Goal: Task Accomplishment & Management: Complete application form

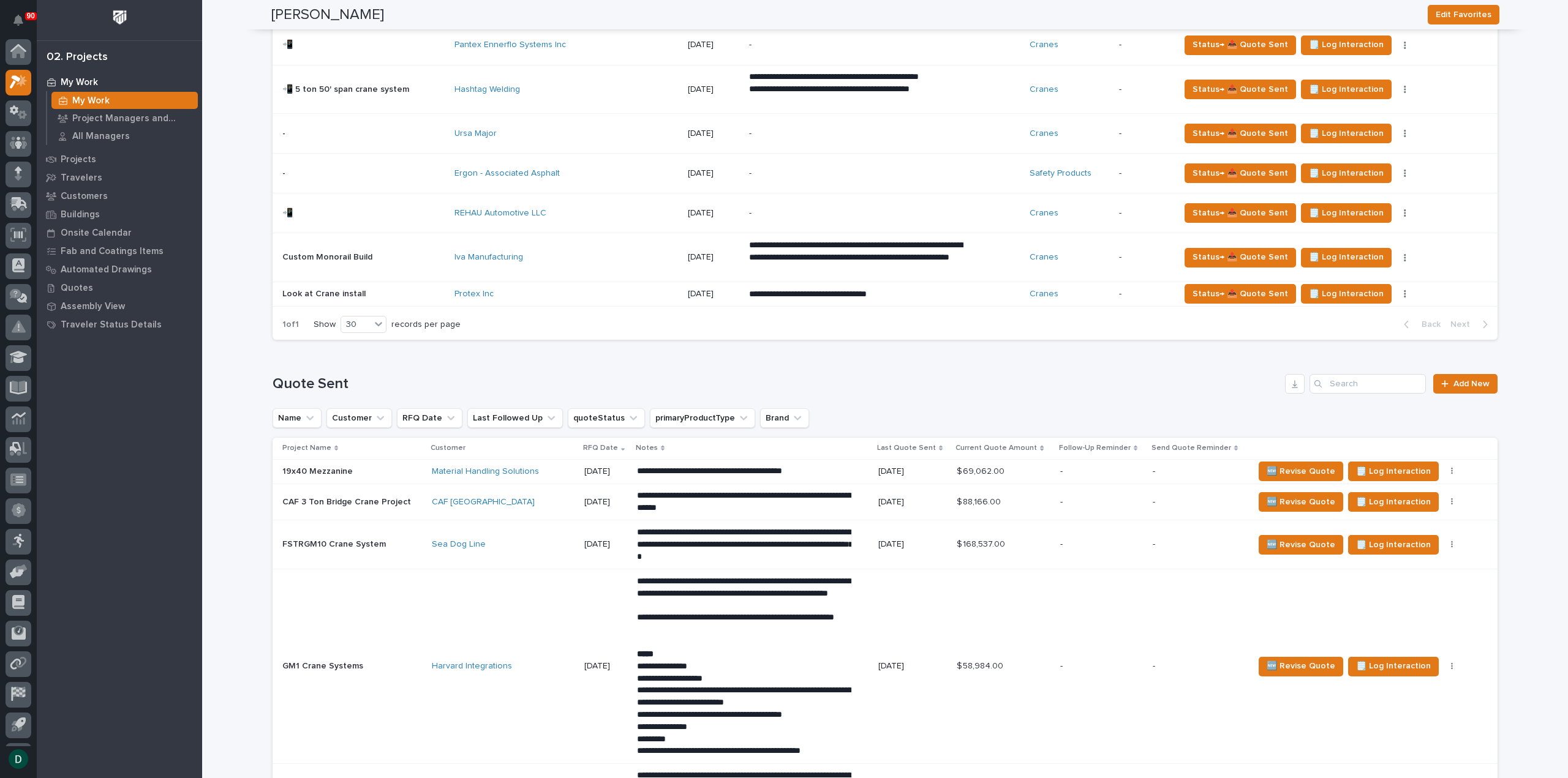
scroll to position [1163, 0]
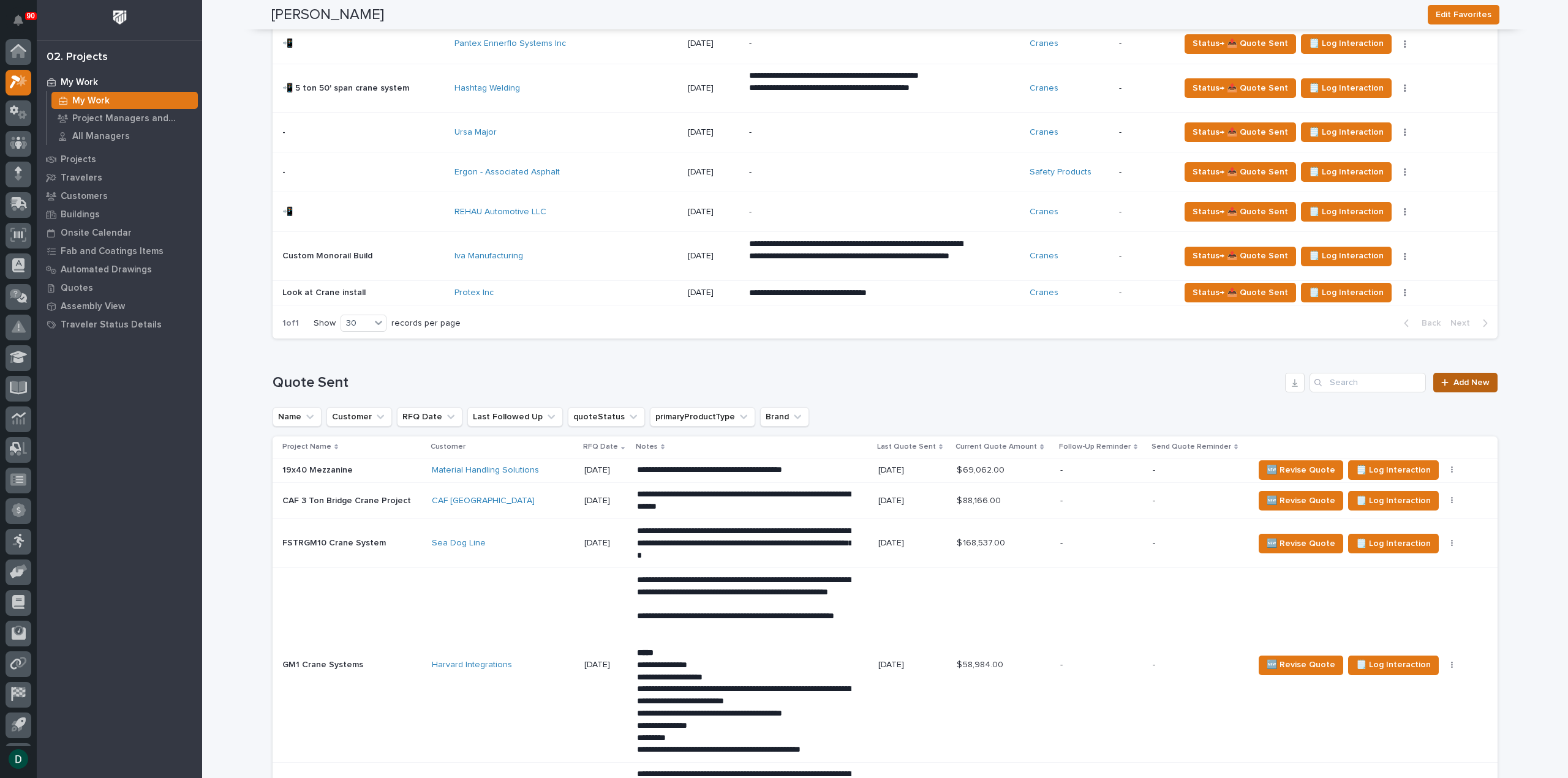
click at [1468, 381] on span "Add New" at bounding box center [1472, 382] width 36 height 9
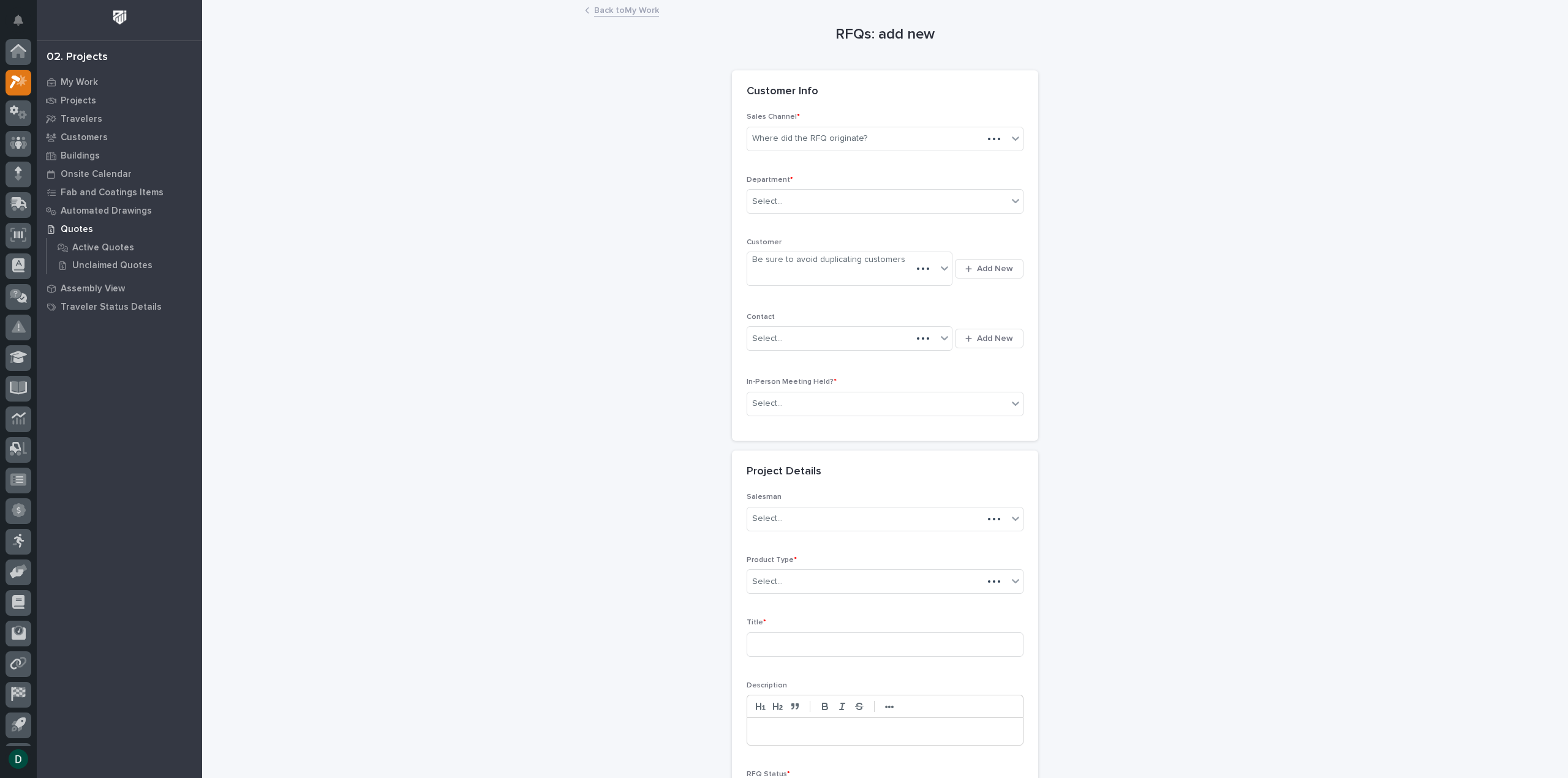
scroll to position [27, 0]
click at [851, 141] on div "Where did the RFQ originate?" at bounding box center [810, 138] width 115 height 13
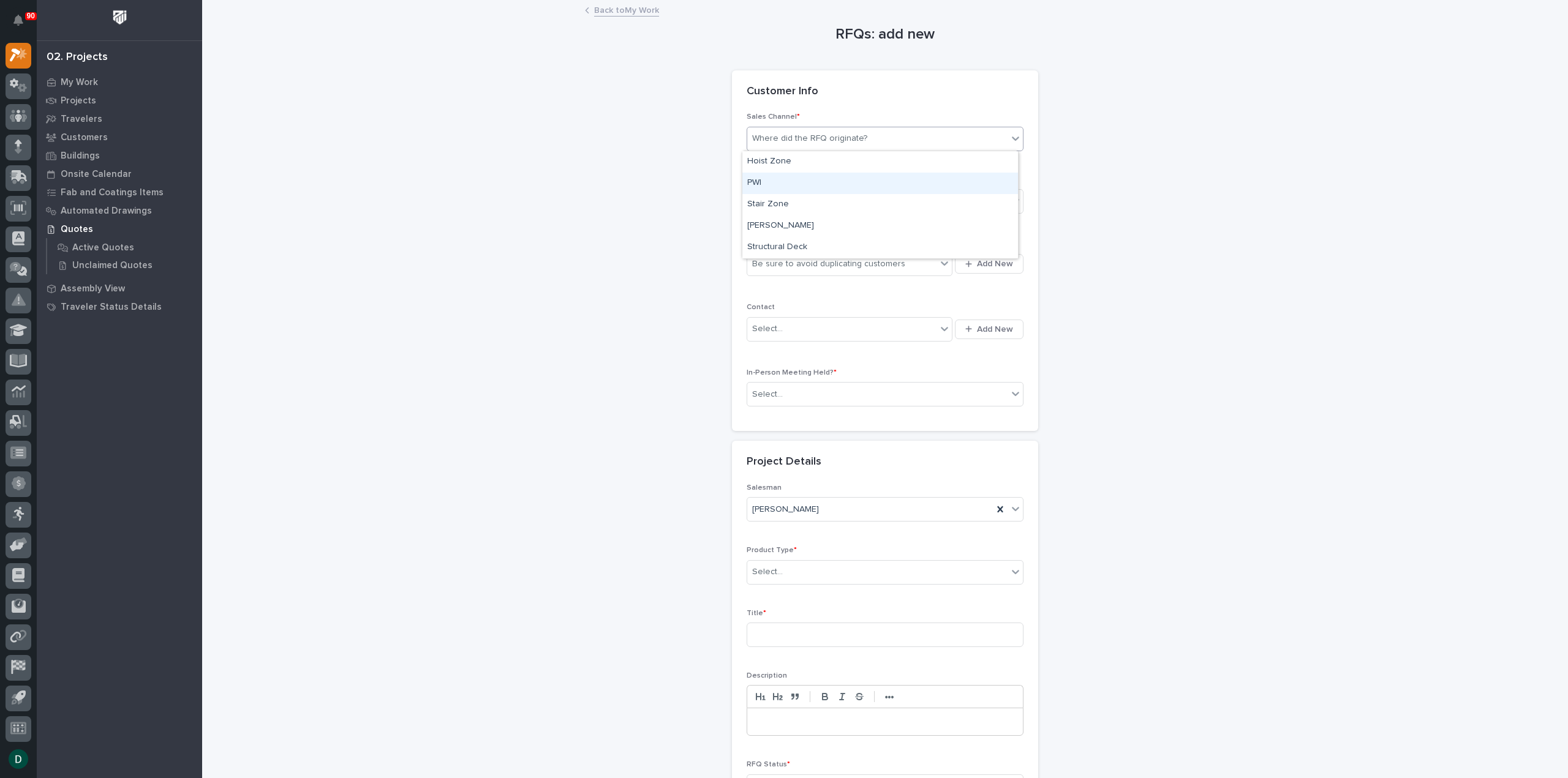
click at [808, 182] on div "PWI" at bounding box center [880, 183] width 275 height 21
click at [798, 198] on div "Select..." at bounding box center [877, 202] width 260 height 20
click at [794, 223] on span "National Sales" at bounding box center [778, 223] width 62 height 14
click at [798, 268] on div "Be sure to avoid duplicating customers" at bounding box center [829, 264] width 153 height 13
type input "*****"
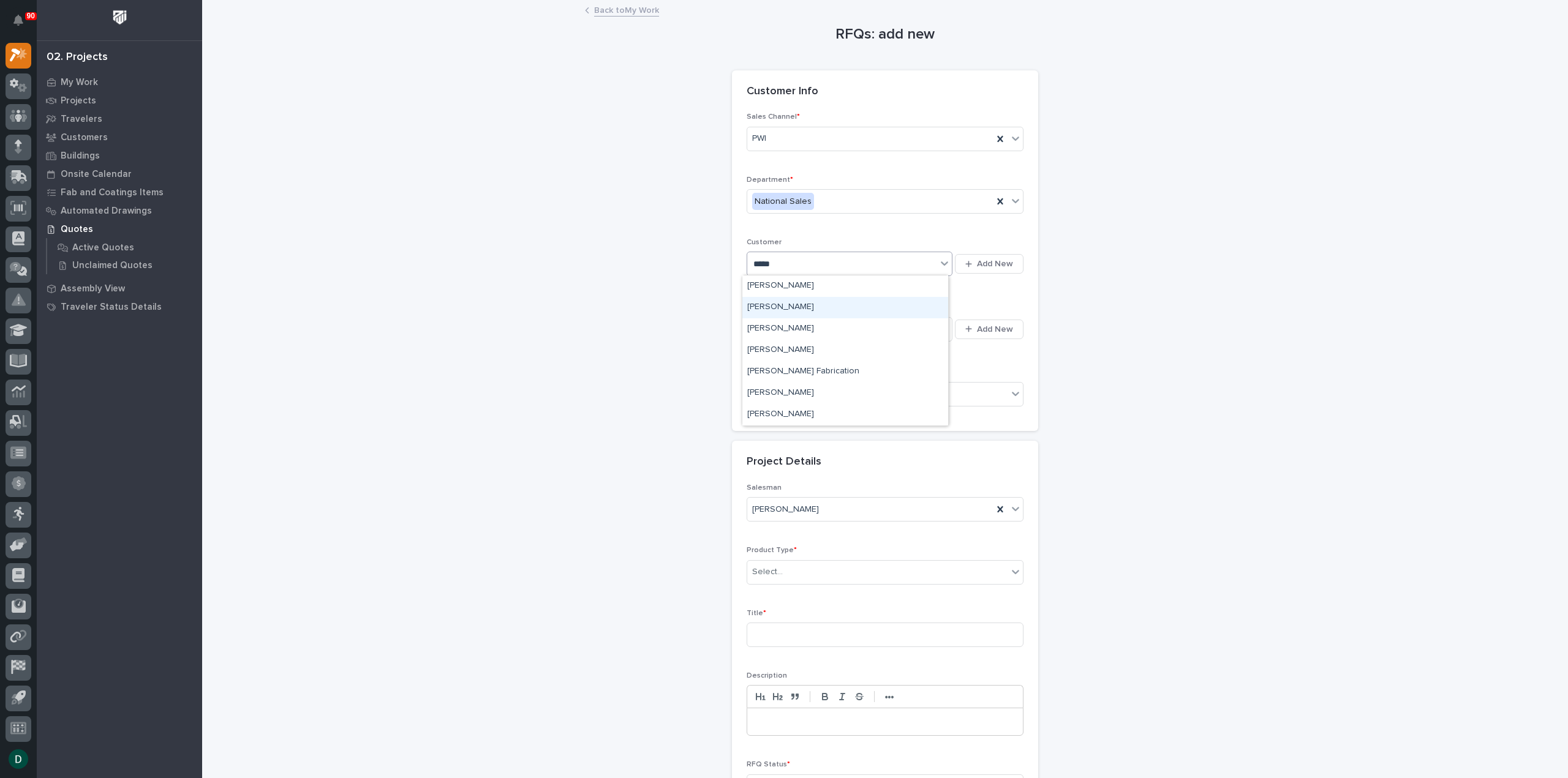
click at [808, 318] on div "[PERSON_NAME]" at bounding box center [846, 308] width 206 height 21
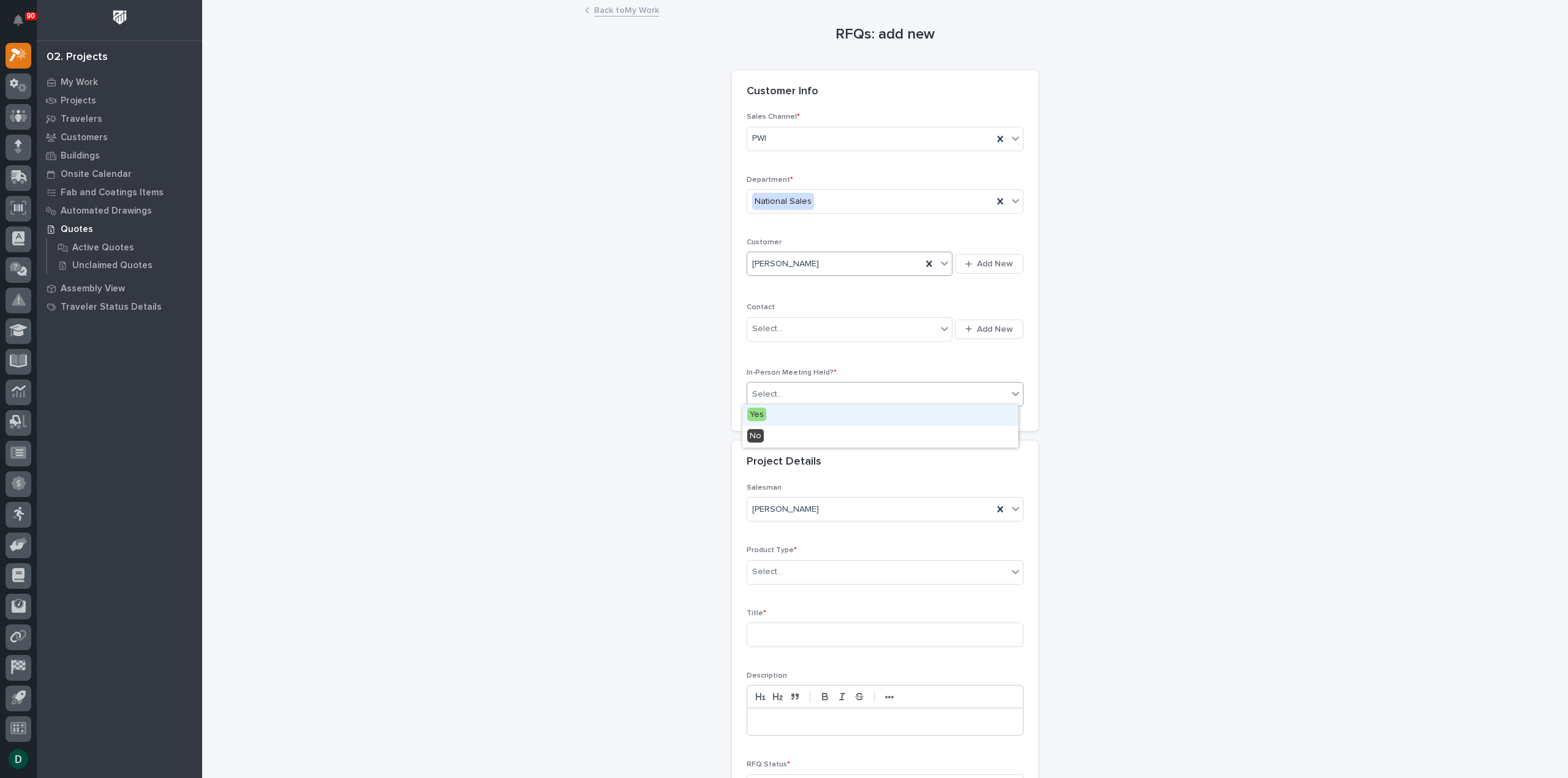
click at [845, 389] on div "Select..." at bounding box center [877, 394] width 260 height 20
click at [801, 442] on div "No" at bounding box center [880, 436] width 275 height 21
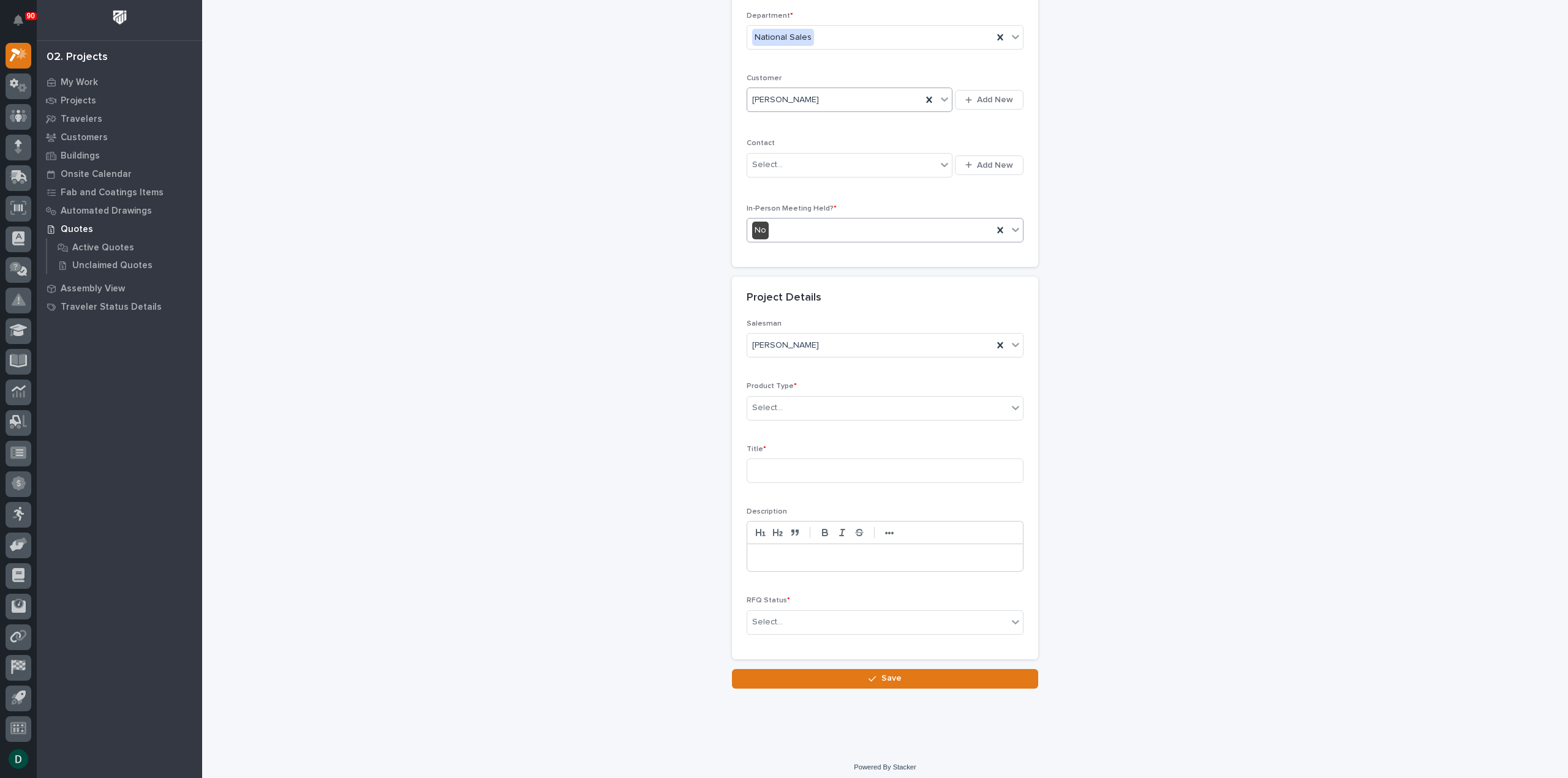
scroll to position [166, 0]
click at [846, 401] on div "Select..." at bounding box center [877, 406] width 260 height 20
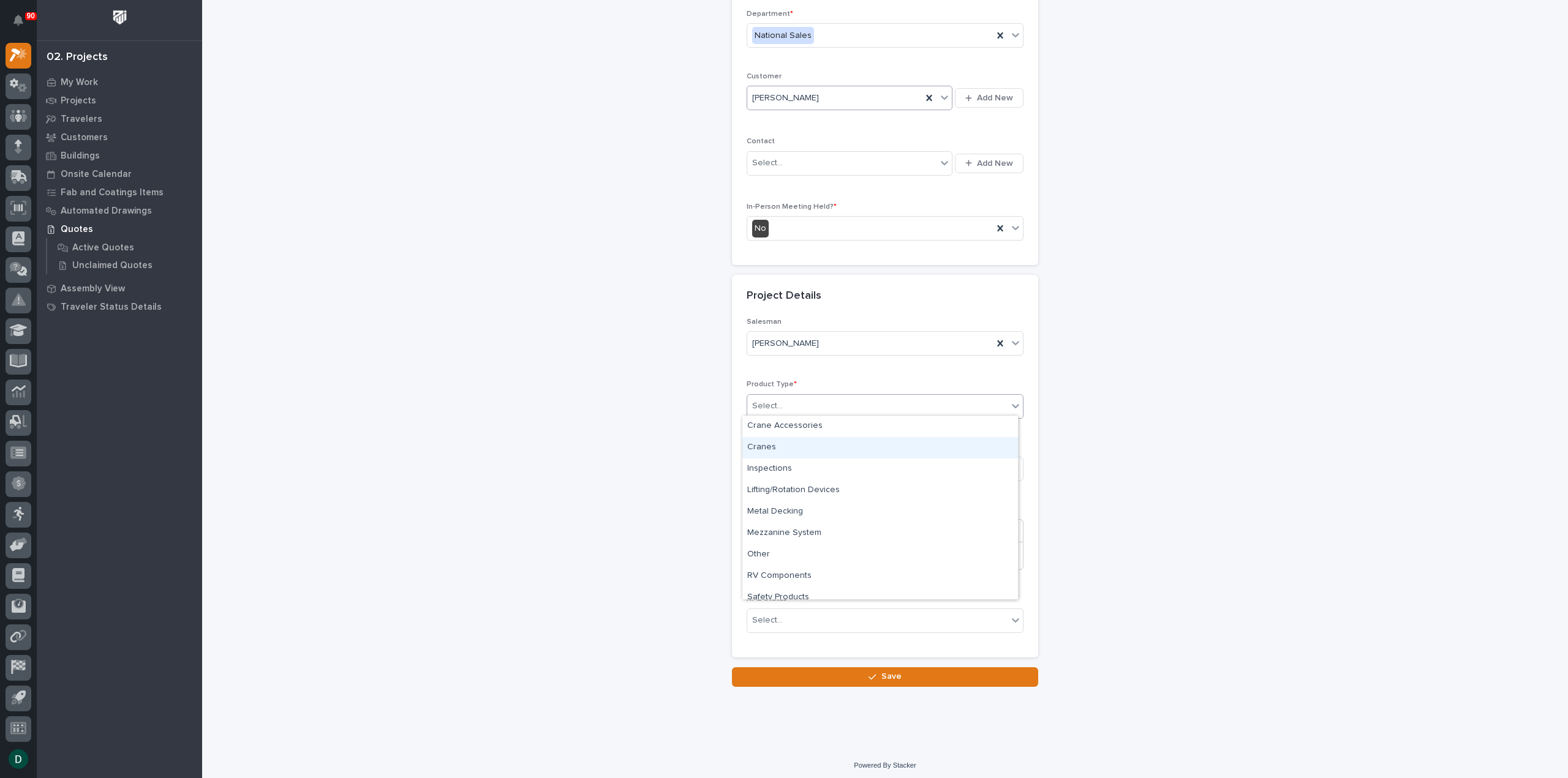
click at [843, 451] on div "Cranes" at bounding box center [880, 448] width 275 height 21
click at [809, 464] on input at bounding box center [885, 469] width 277 height 24
click at [755, 463] on input "Plant Setup" at bounding box center [885, 469] width 277 height 24
type input "Liberty Lift Solutions Plant Setup"
click at [793, 551] on p at bounding box center [885, 555] width 258 height 12
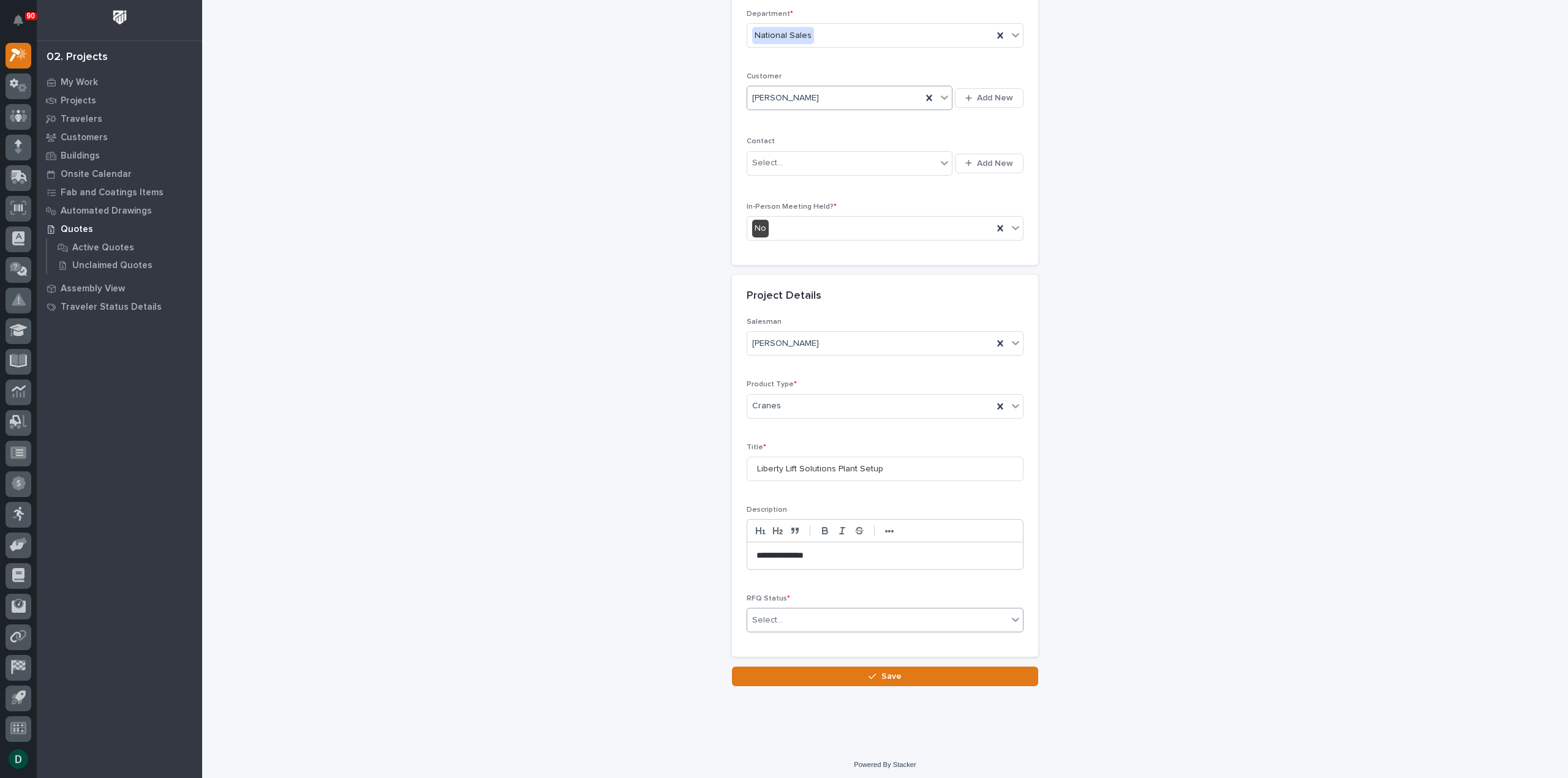
click at [827, 611] on div "Select..." at bounding box center [877, 620] width 260 height 20
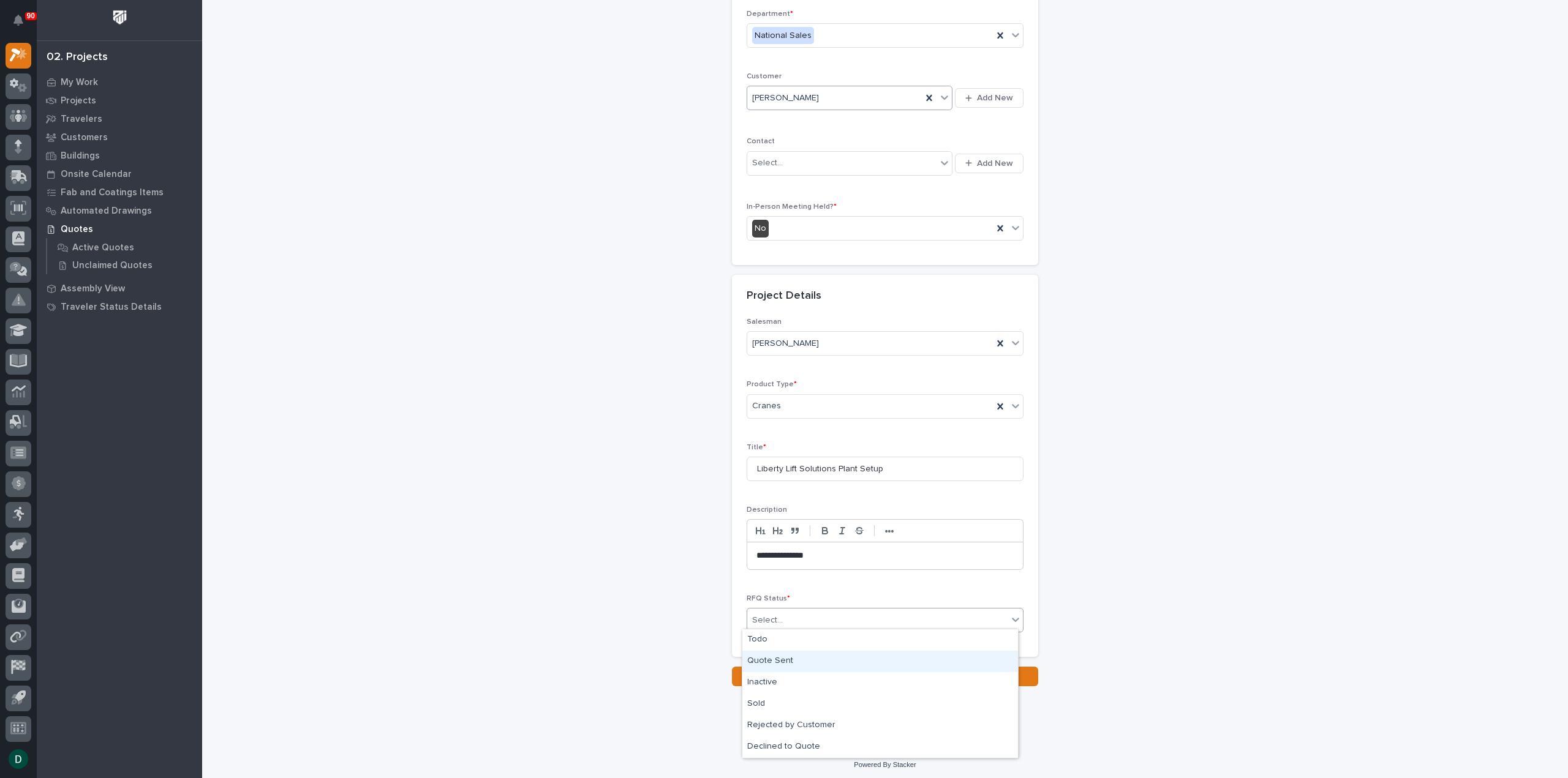
click at [824, 659] on div "Quote Sent" at bounding box center [880, 661] width 275 height 21
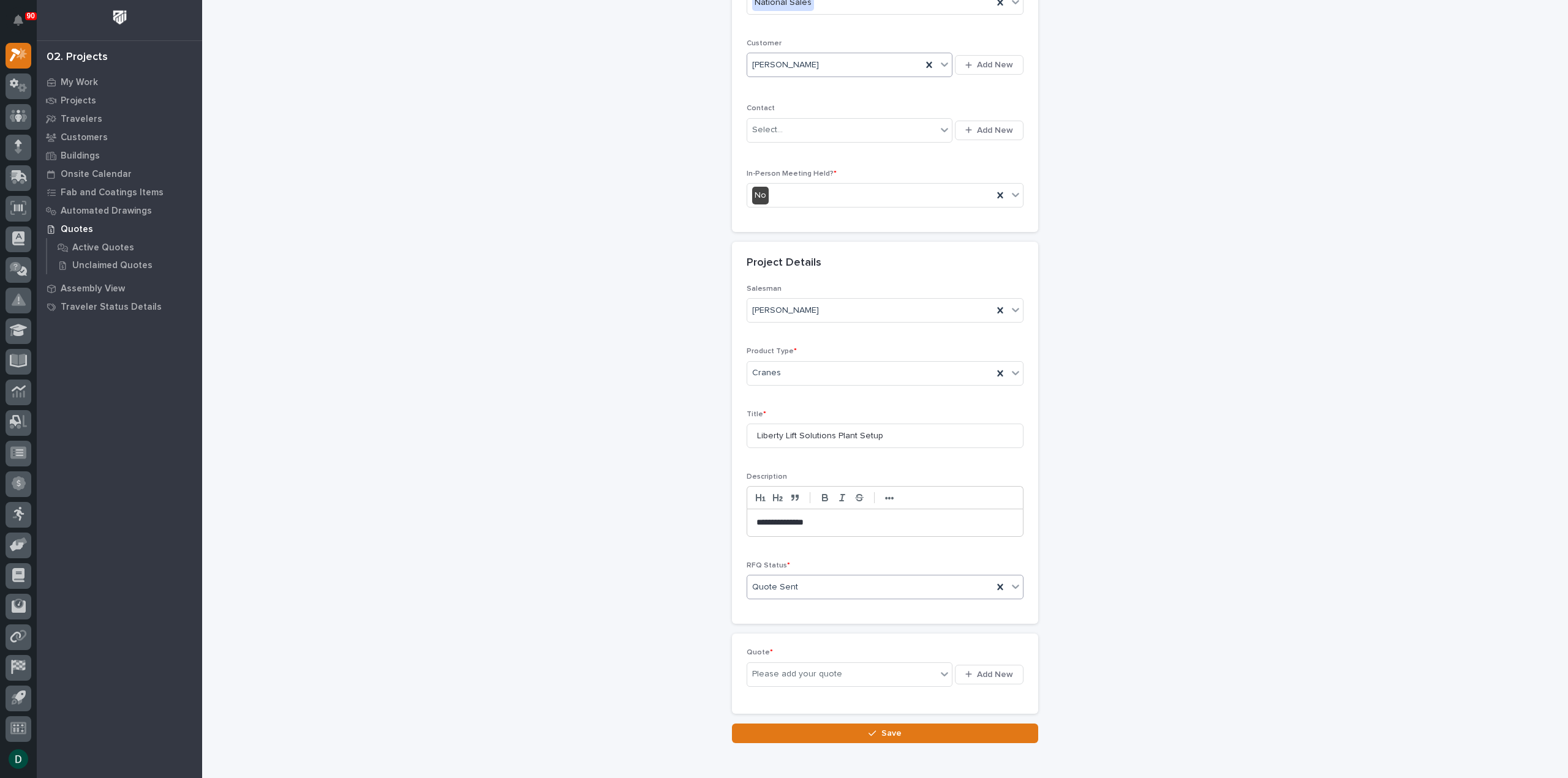
scroll to position [210, 0]
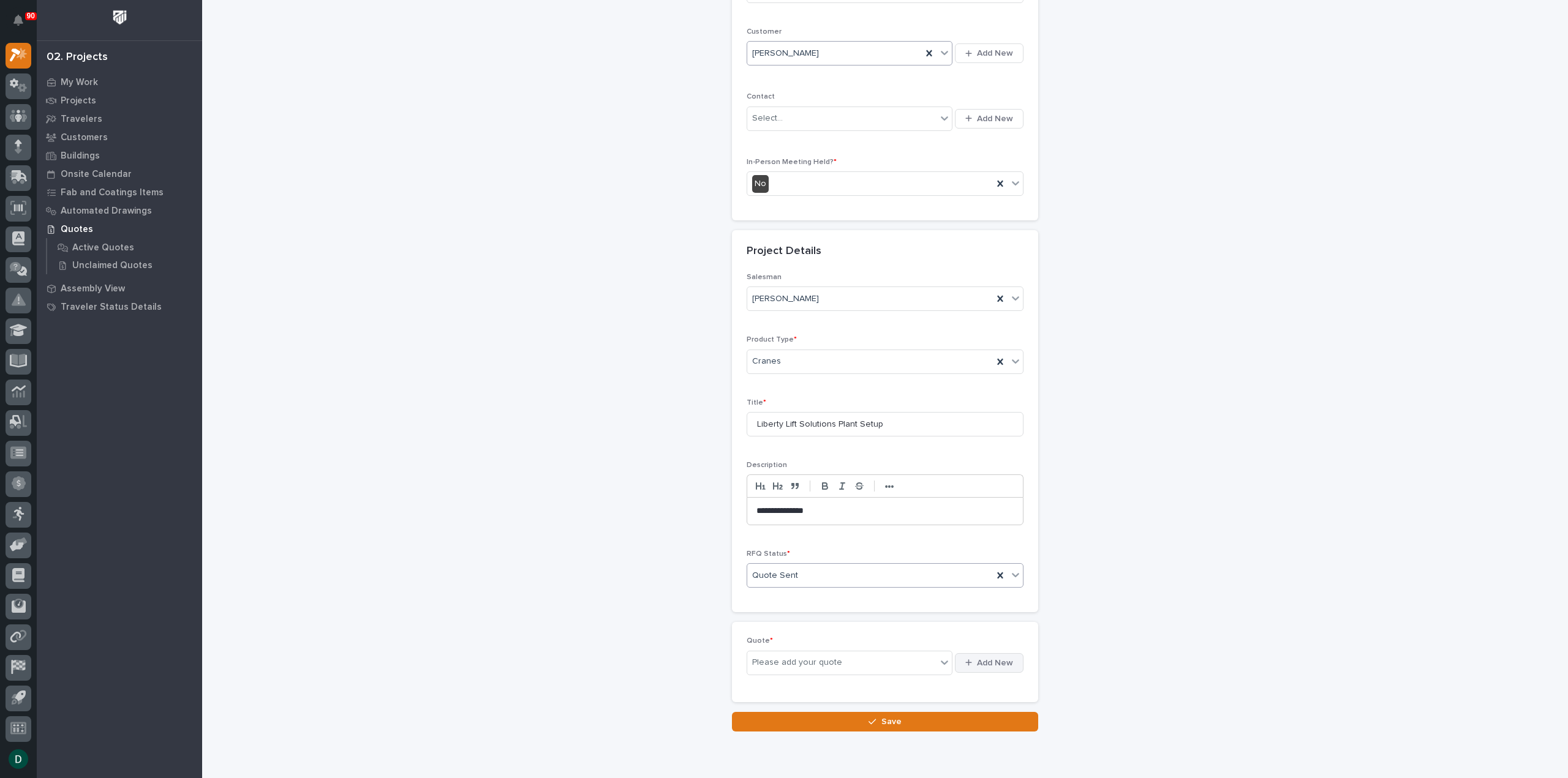
click at [991, 662] on span "Add New" at bounding box center [995, 663] width 36 height 11
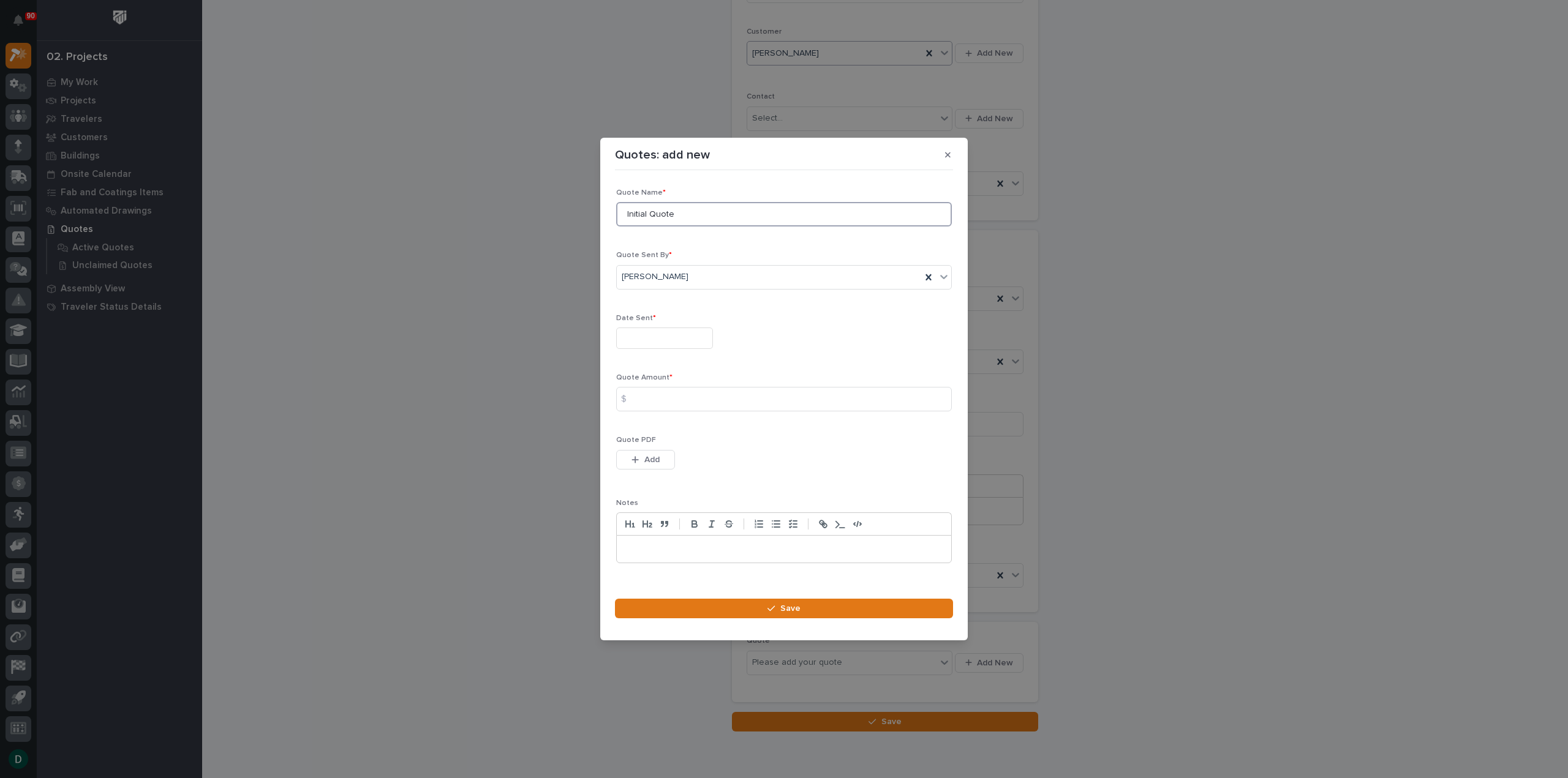
drag, startPoint x: 697, startPoint y: 219, endPoint x: 593, endPoint y: 231, distance: 104.7
click at [593, 231] on div "Quotes: add new Loading... Saving… Loading... Saving… Loading... Saving… Quote …" at bounding box center [784, 389] width 1568 height 778
type input "R"
type input "All in one quote"
click at [686, 338] on input "text" at bounding box center [664, 338] width 96 height 21
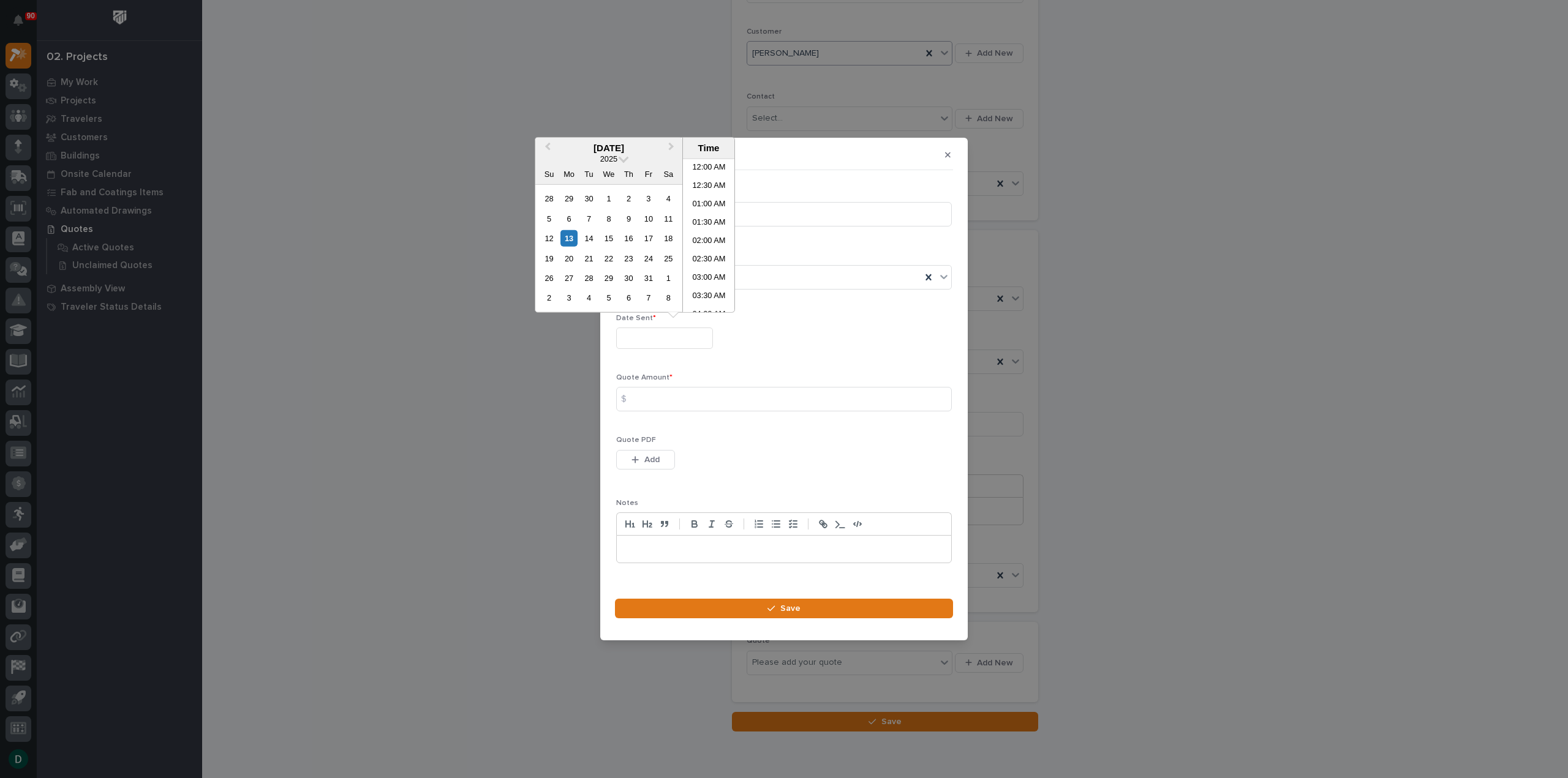
scroll to position [466, 0]
click at [572, 237] on div "13" at bounding box center [569, 238] width 16 height 16
type input "**********"
click at [659, 401] on input at bounding box center [784, 399] width 335 height 24
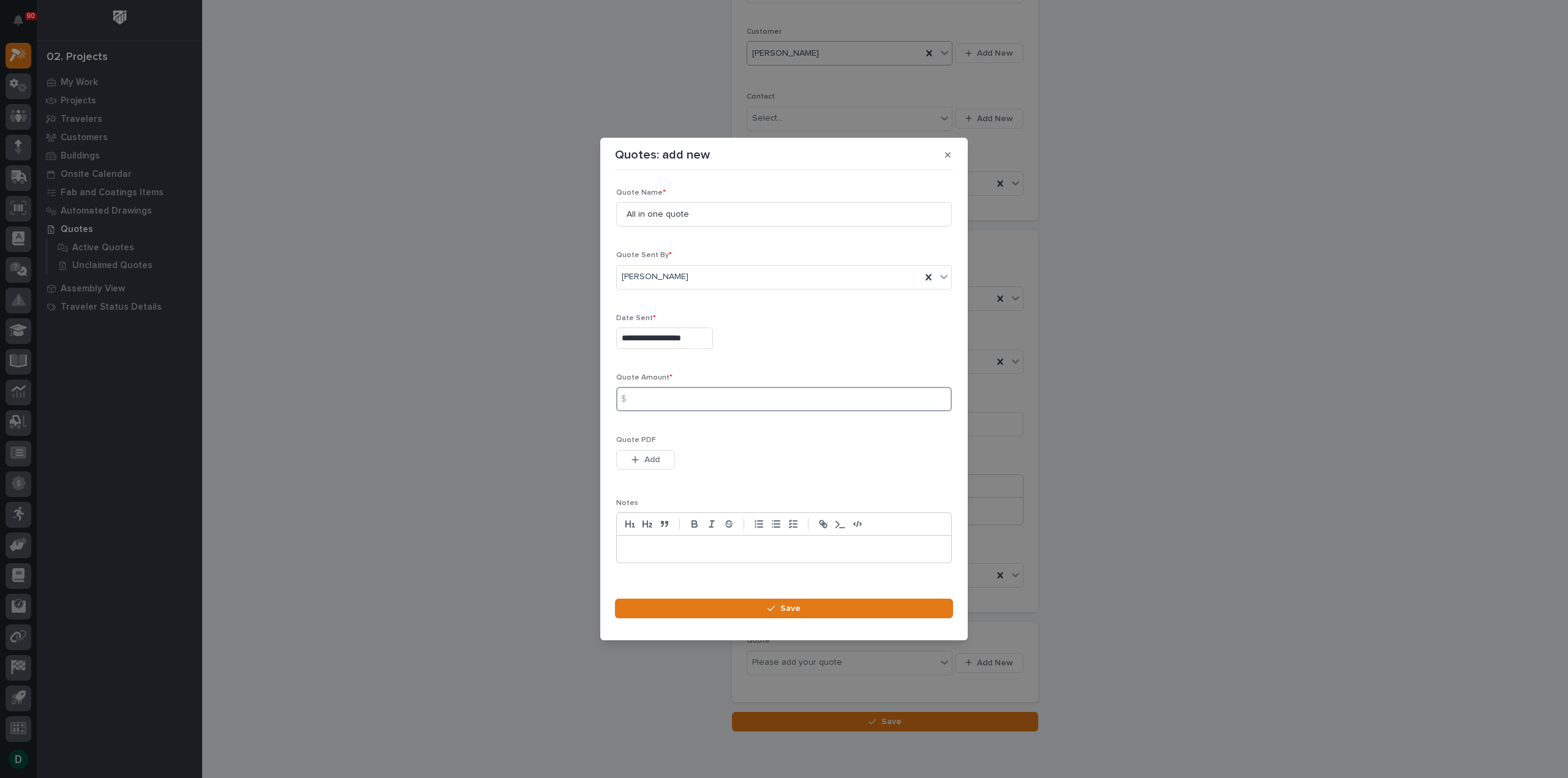
click at [675, 401] on input at bounding box center [784, 399] width 335 height 24
type input "1026242.00"
click at [659, 456] on button "Add" at bounding box center [646, 460] width 59 height 19
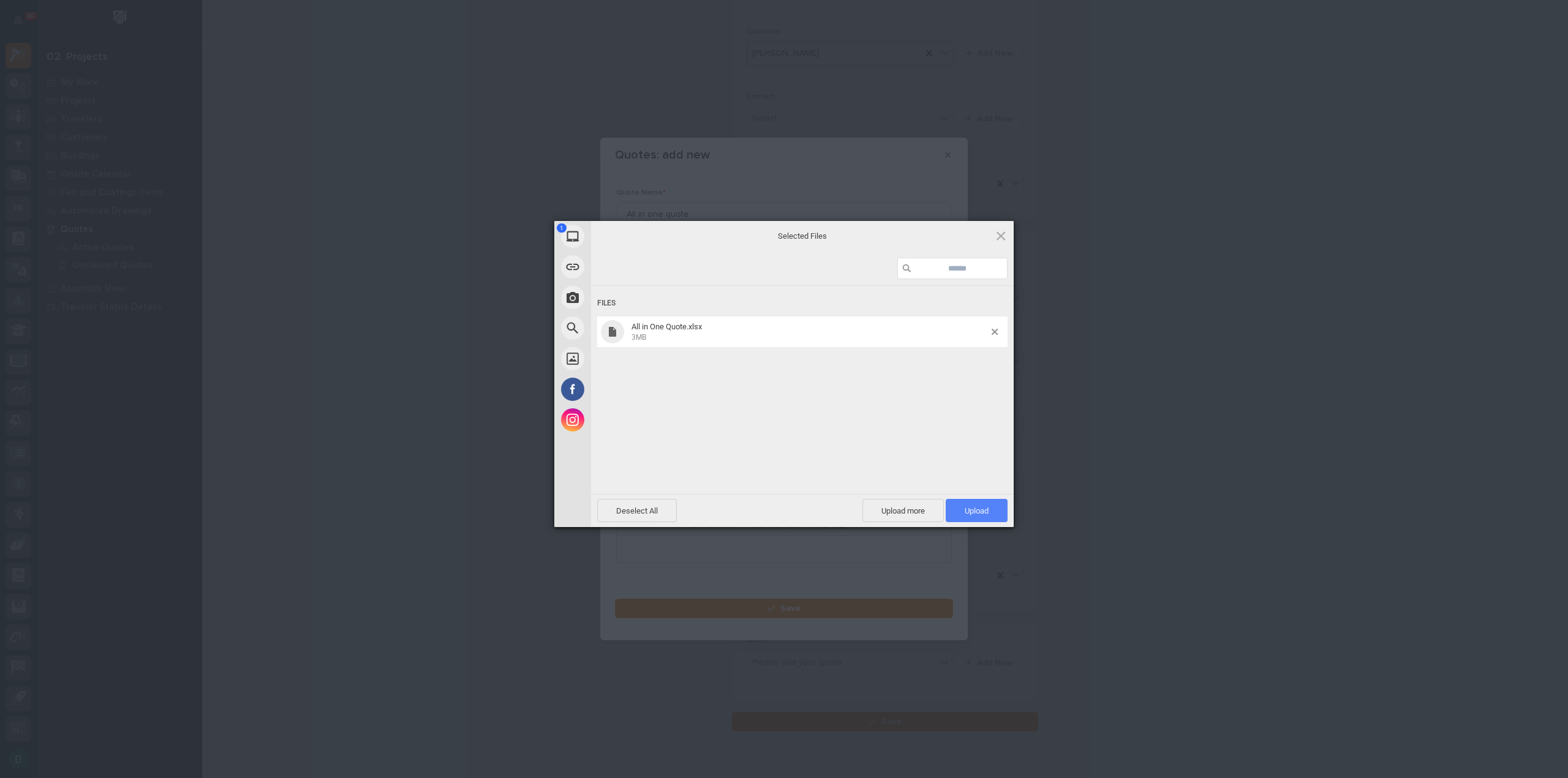
click at [996, 508] on span "Upload 1" at bounding box center [977, 510] width 62 height 23
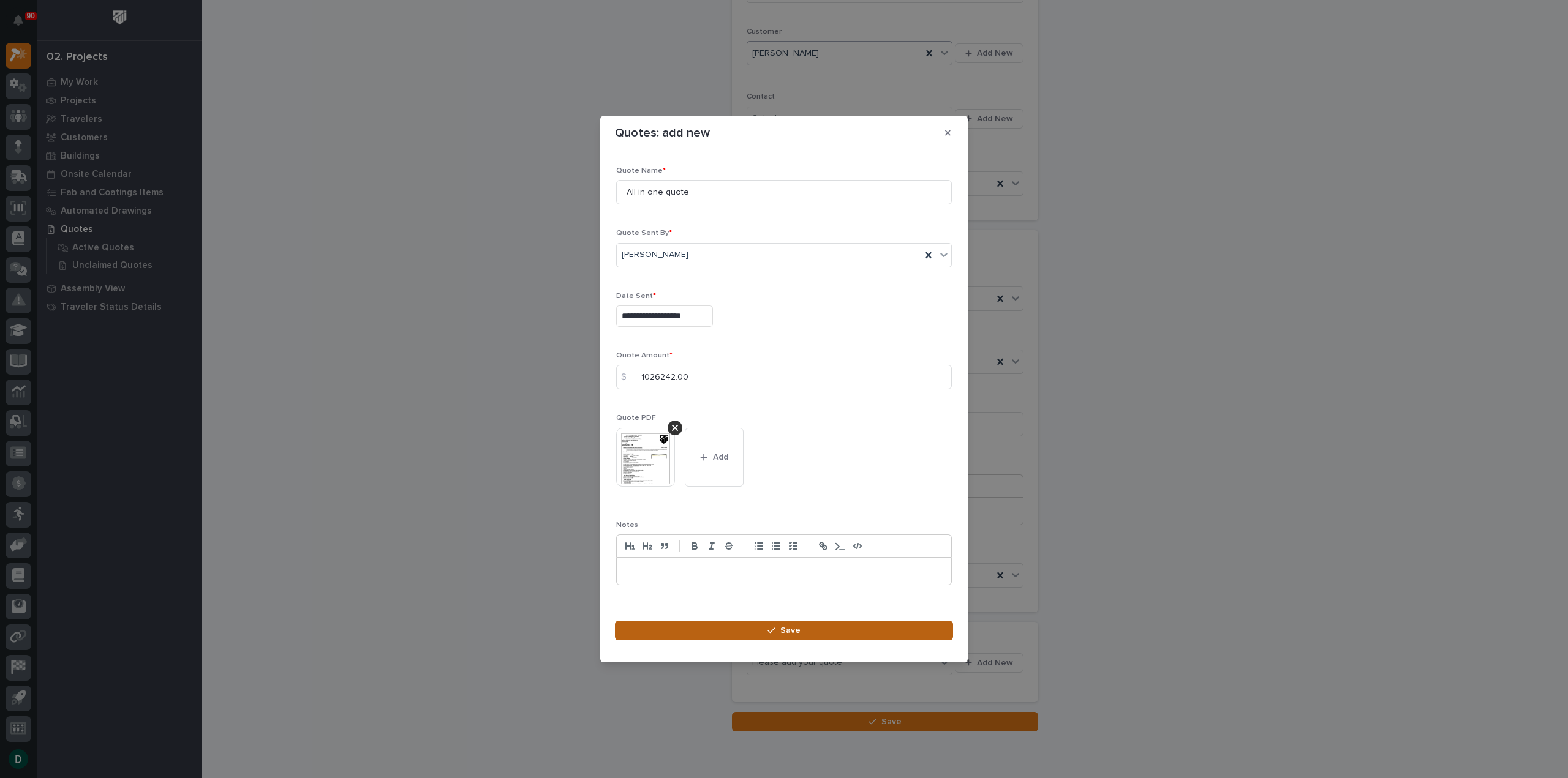
click at [782, 624] on button "Save" at bounding box center [783, 631] width 338 height 19
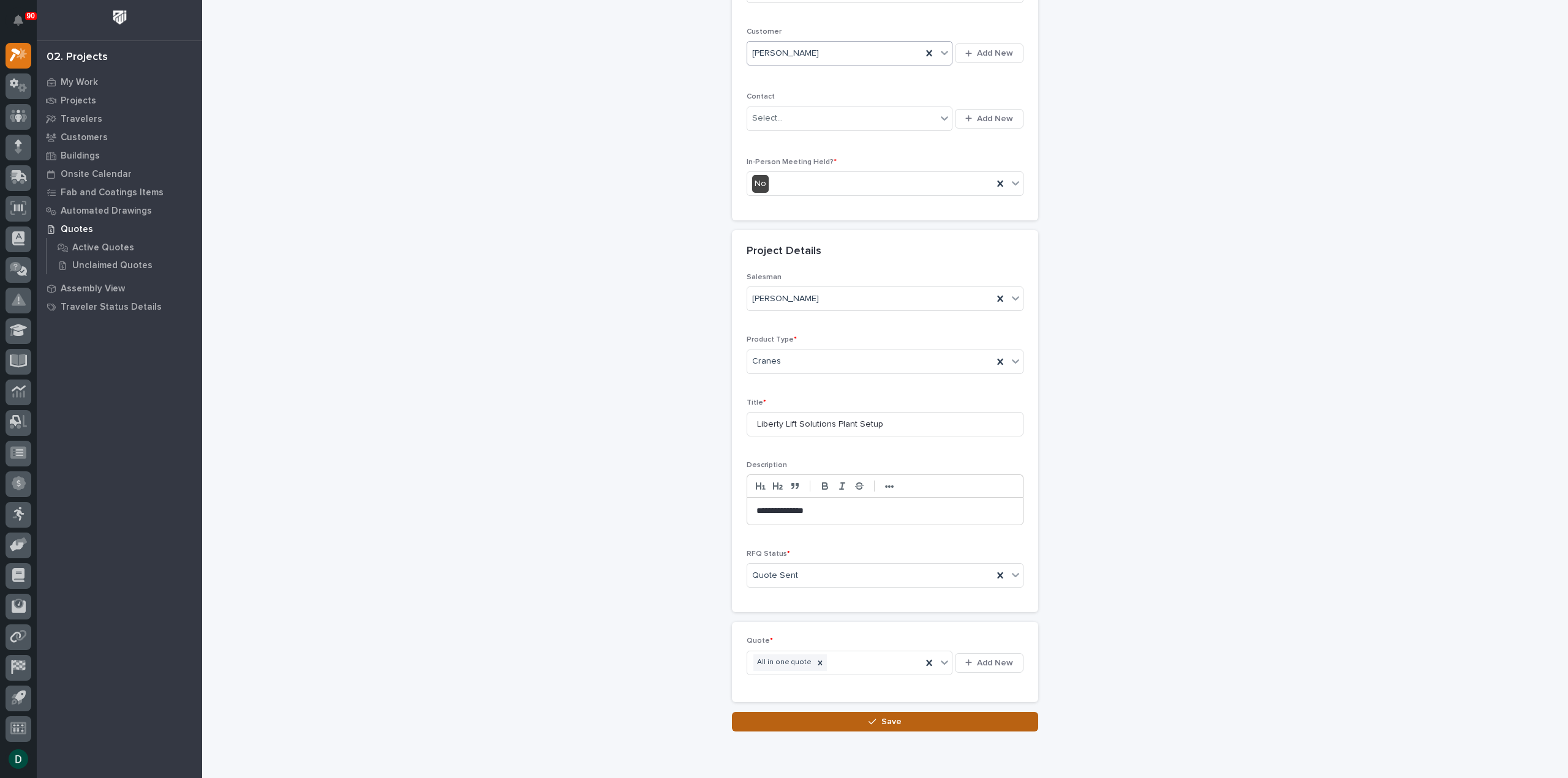
click at [937, 714] on button "Save" at bounding box center [885, 722] width 306 height 19
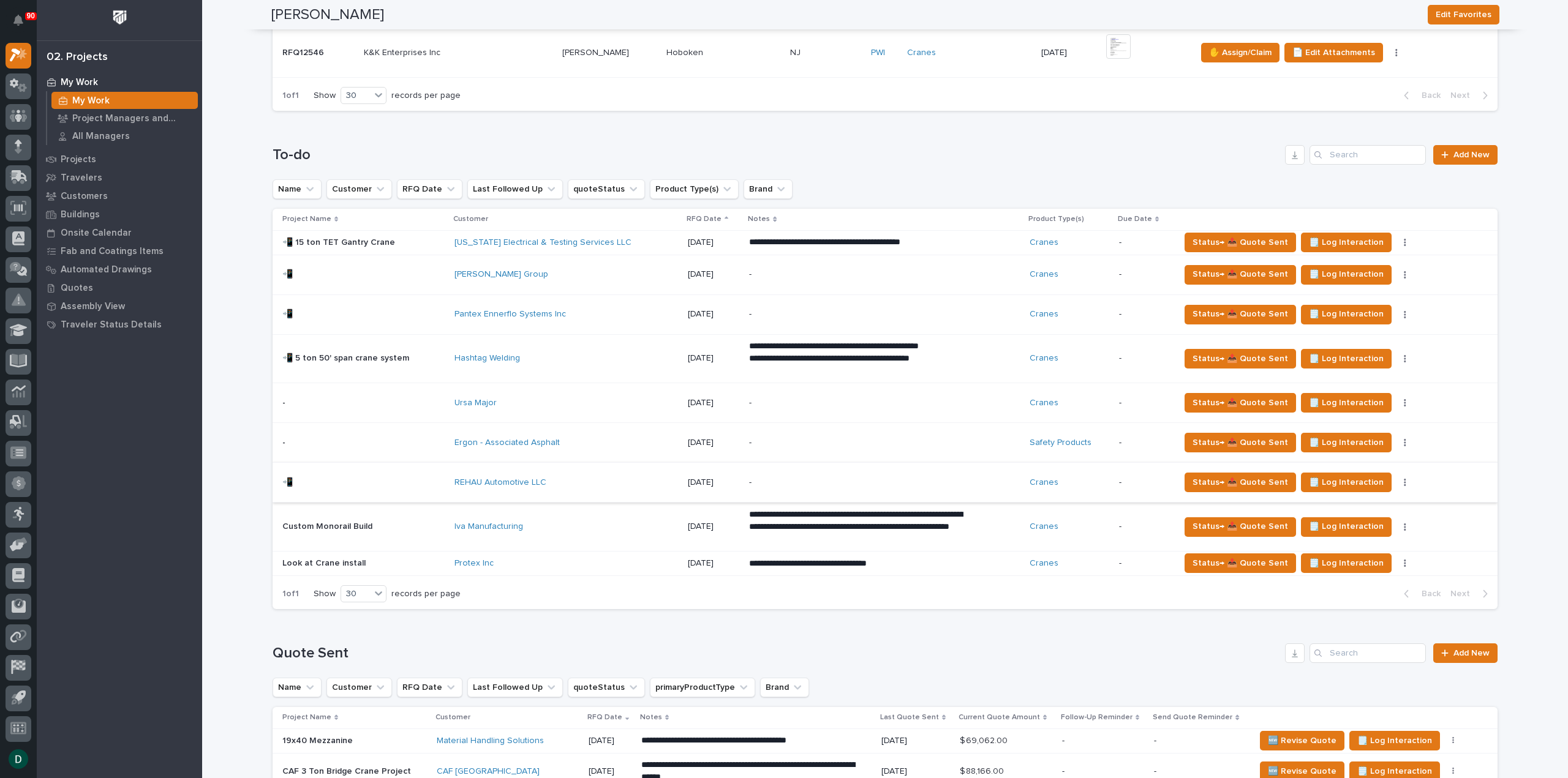
scroll to position [857, 0]
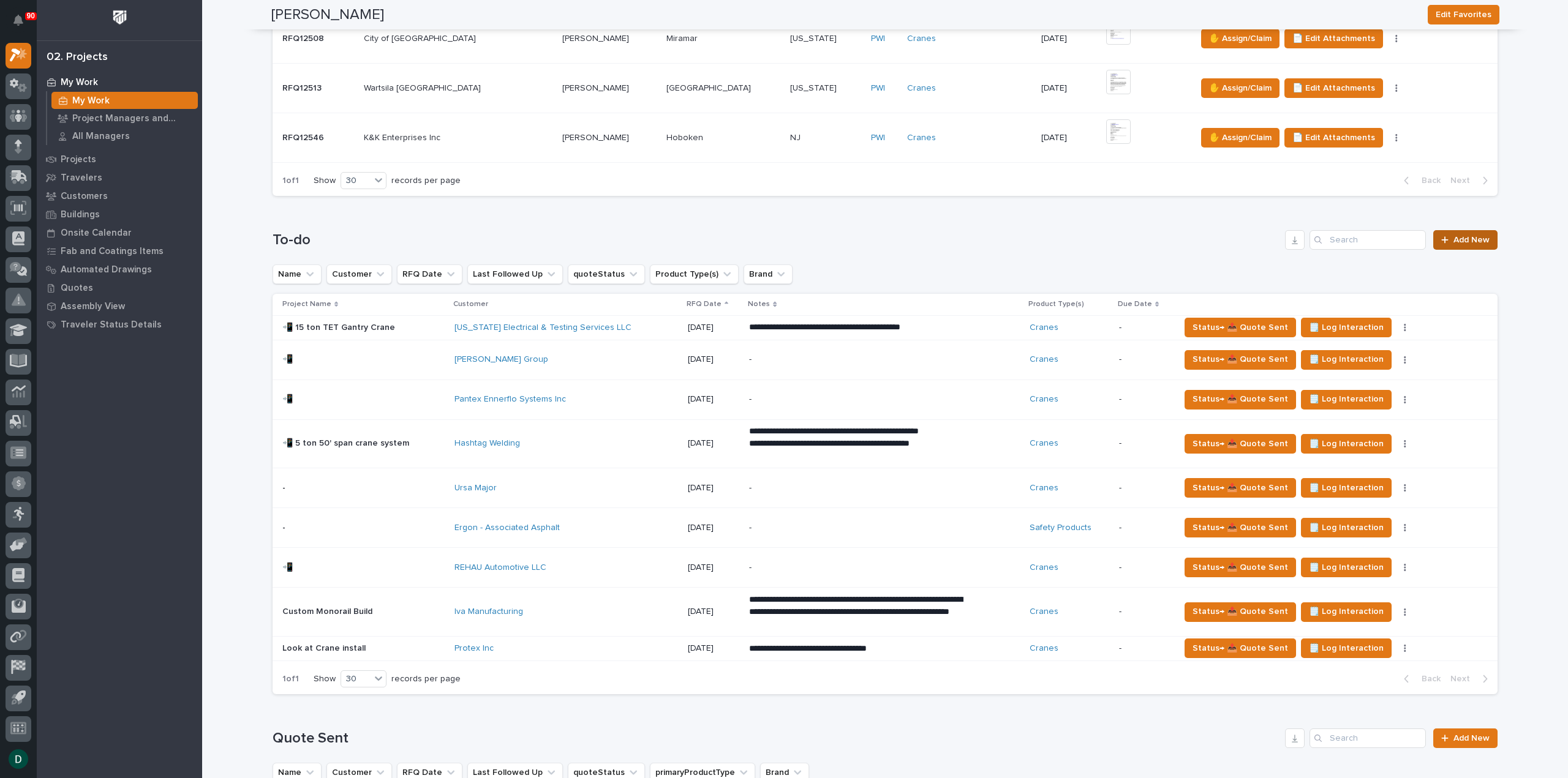
click at [1484, 237] on span "Add New" at bounding box center [1472, 240] width 36 height 9
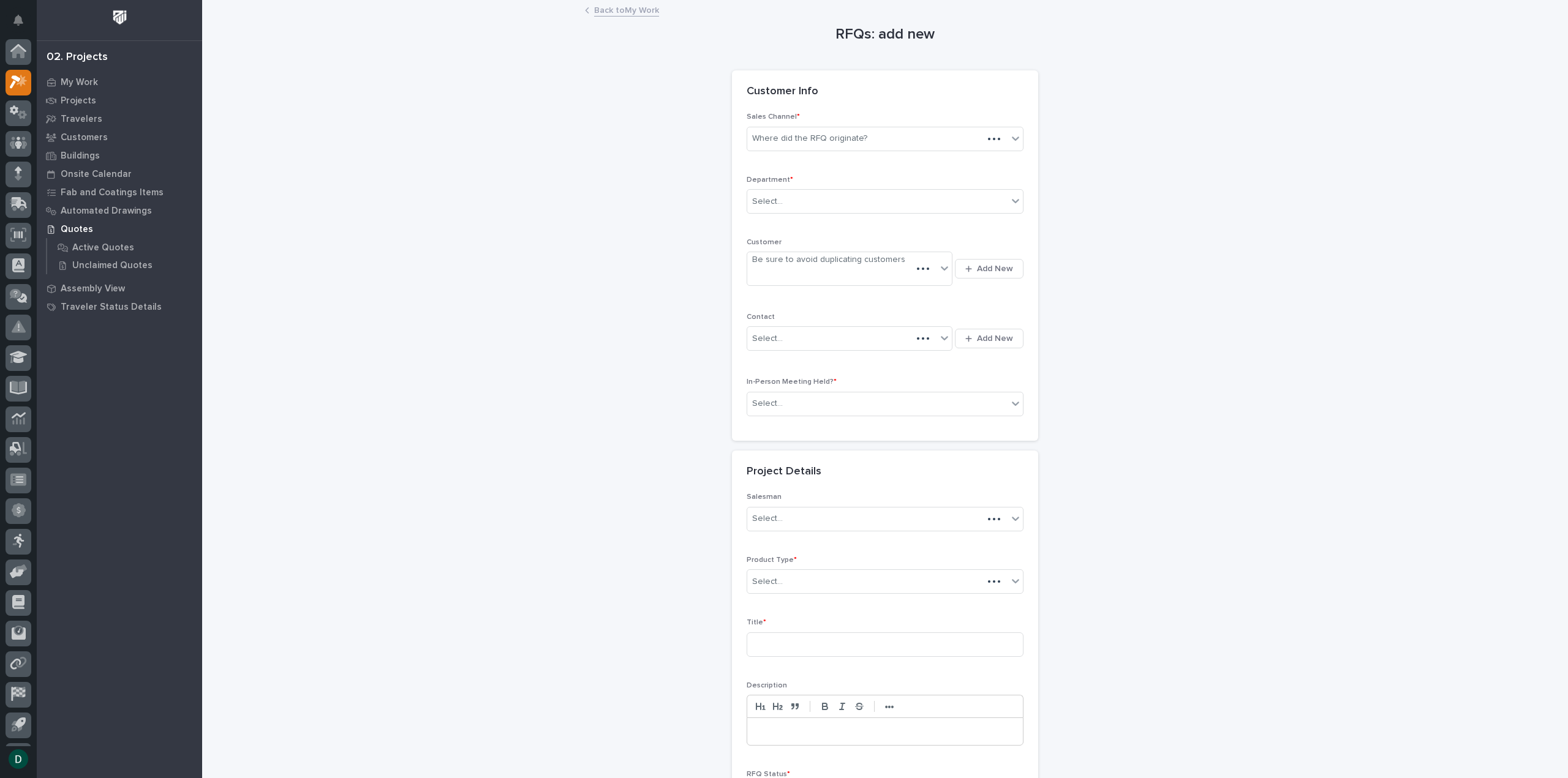
scroll to position [27, 0]
click at [906, 142] on div "Where did the RFQ originate?" at bounding box center [877, 138] width 260 height 20
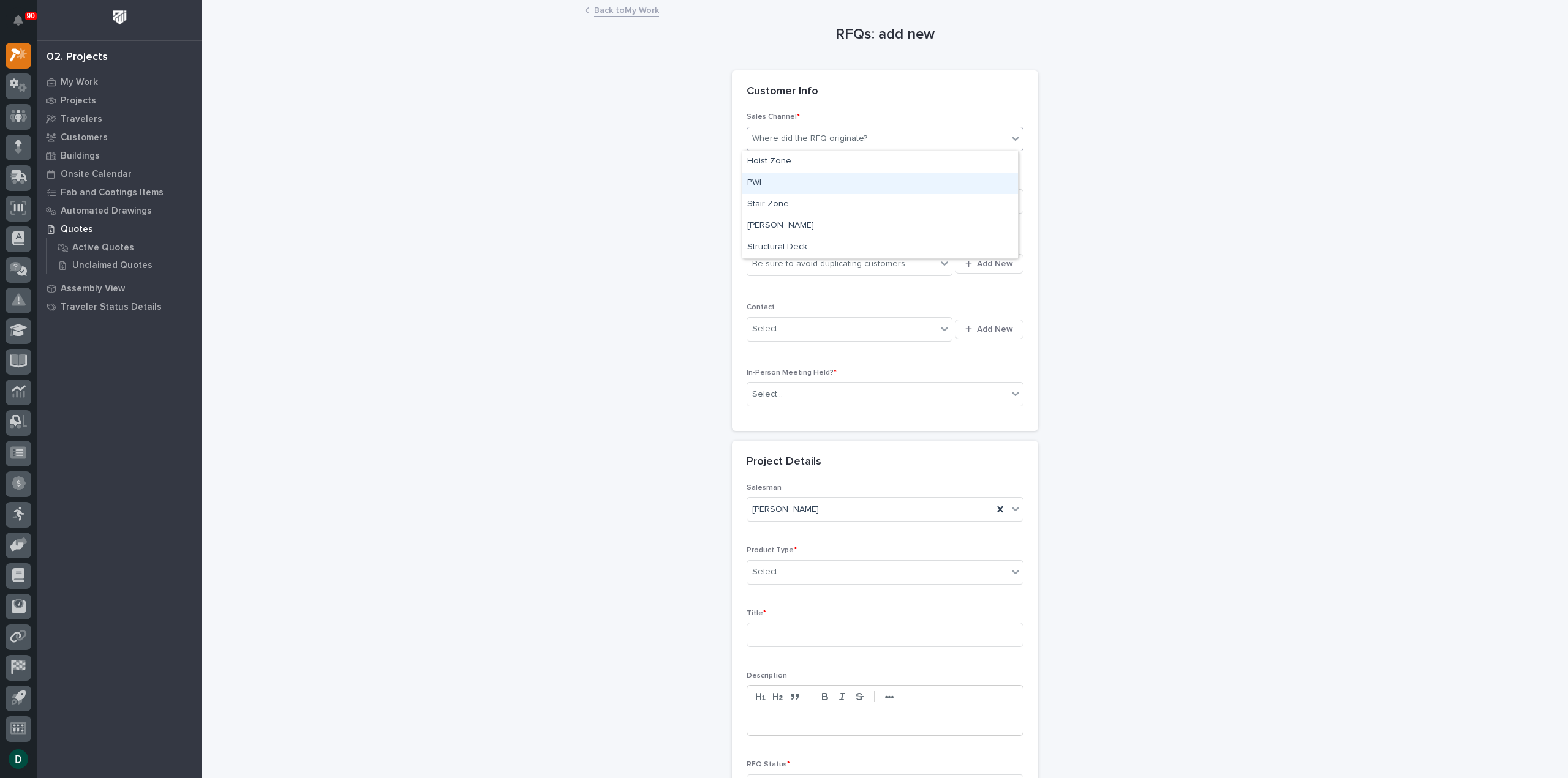
click at [857, 179] on div "PWI" at bounding box center [880, 183] width 275 height 21
click at [823, 205] on div "Select..." at bounding box center [877, 202] width 260 height 20
click at [818, 219] on div "National Sales" at bounding box center [880, 223] width 275 height 21
click at [813, 265] on div "Be sure to avoid duplicating customers" at bounding box center [829, 264] width 153 height 13
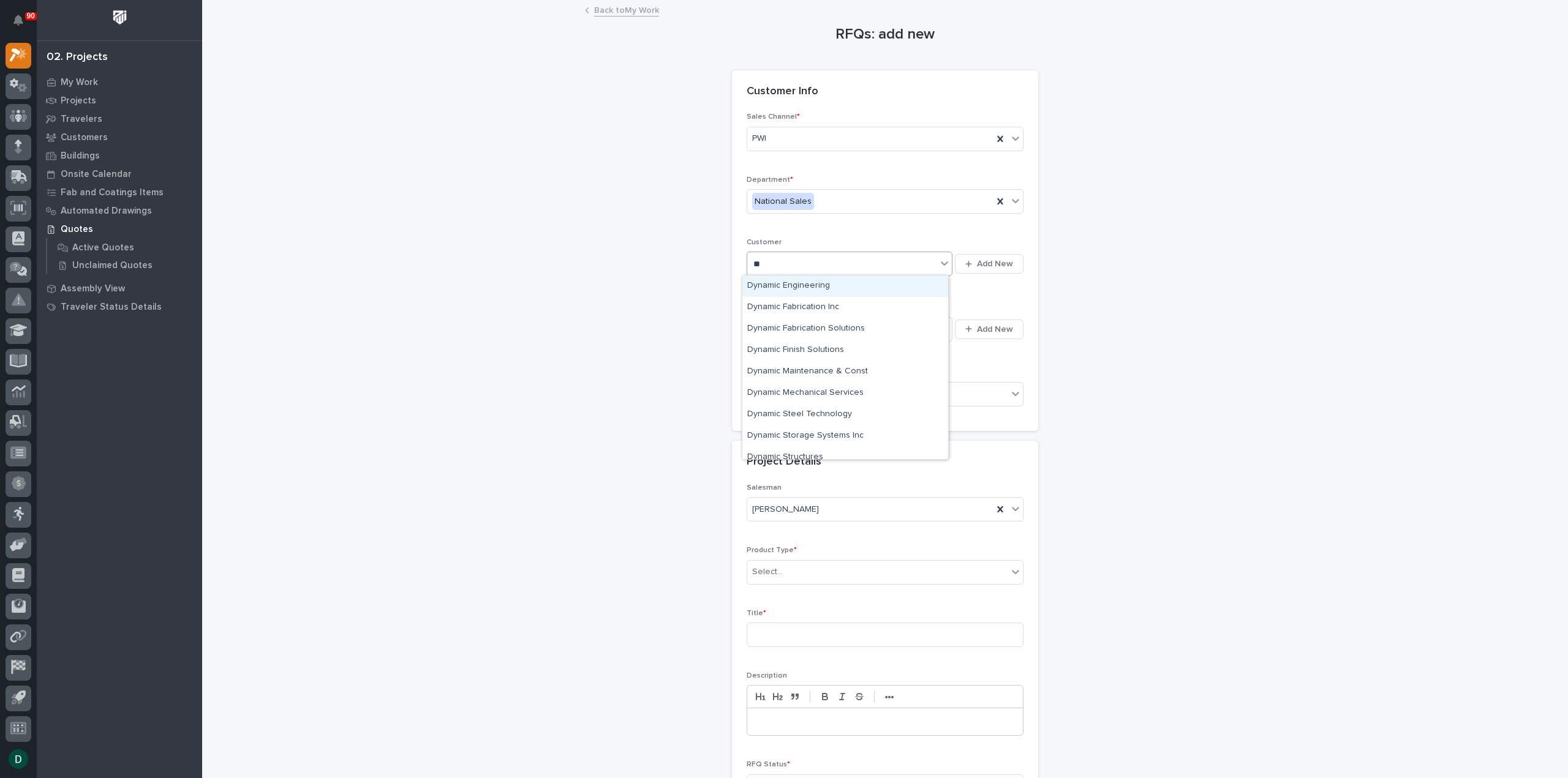
type input "*"
click at [995, 258] on span "Add New" at bounding box center [995, 264] width 36 height 11
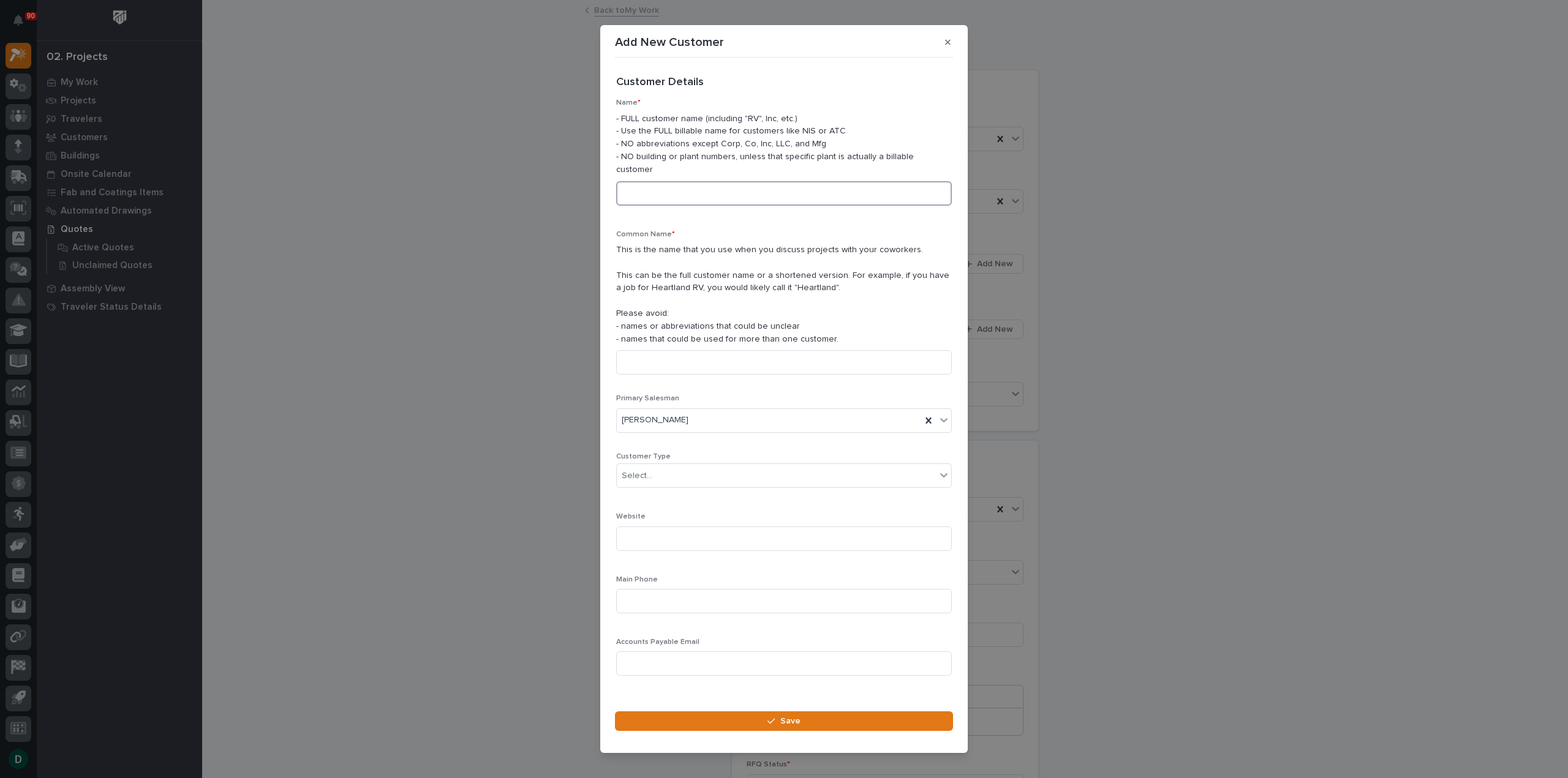
click at [717, 194] on input at bounding box center [784, 193] width 335 height 24
type input "Dynamic Engineered Systems"
click at [693, 471] on div "Select..." at bounding box center [777, 476] width 319 height 20
click at [701, 537] on div "General Contractor" at bounding box center [780, 535] width 326 height 21
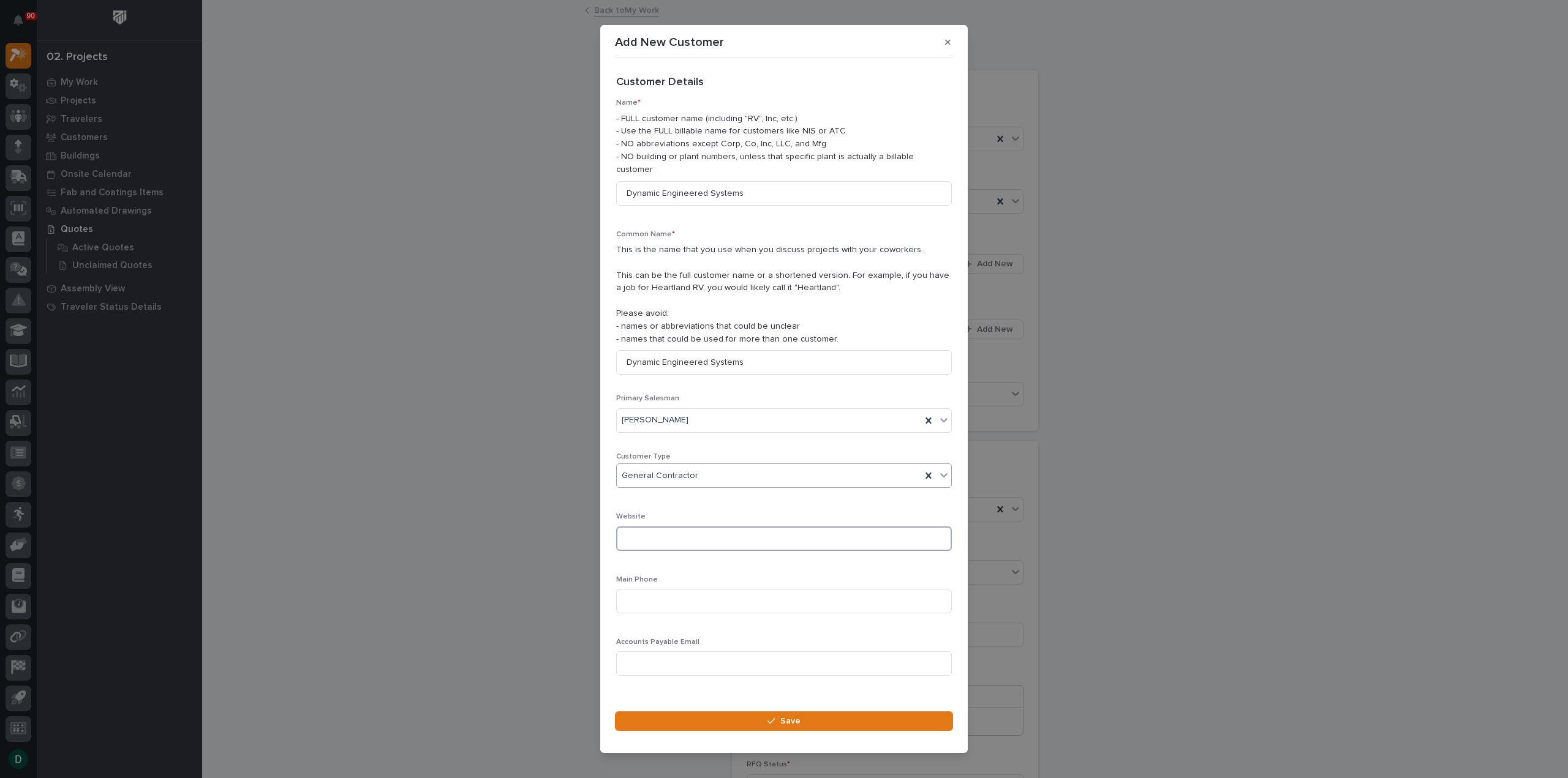
click at [700, 532] on input at bounding box center [784, 538] width 335 height 24
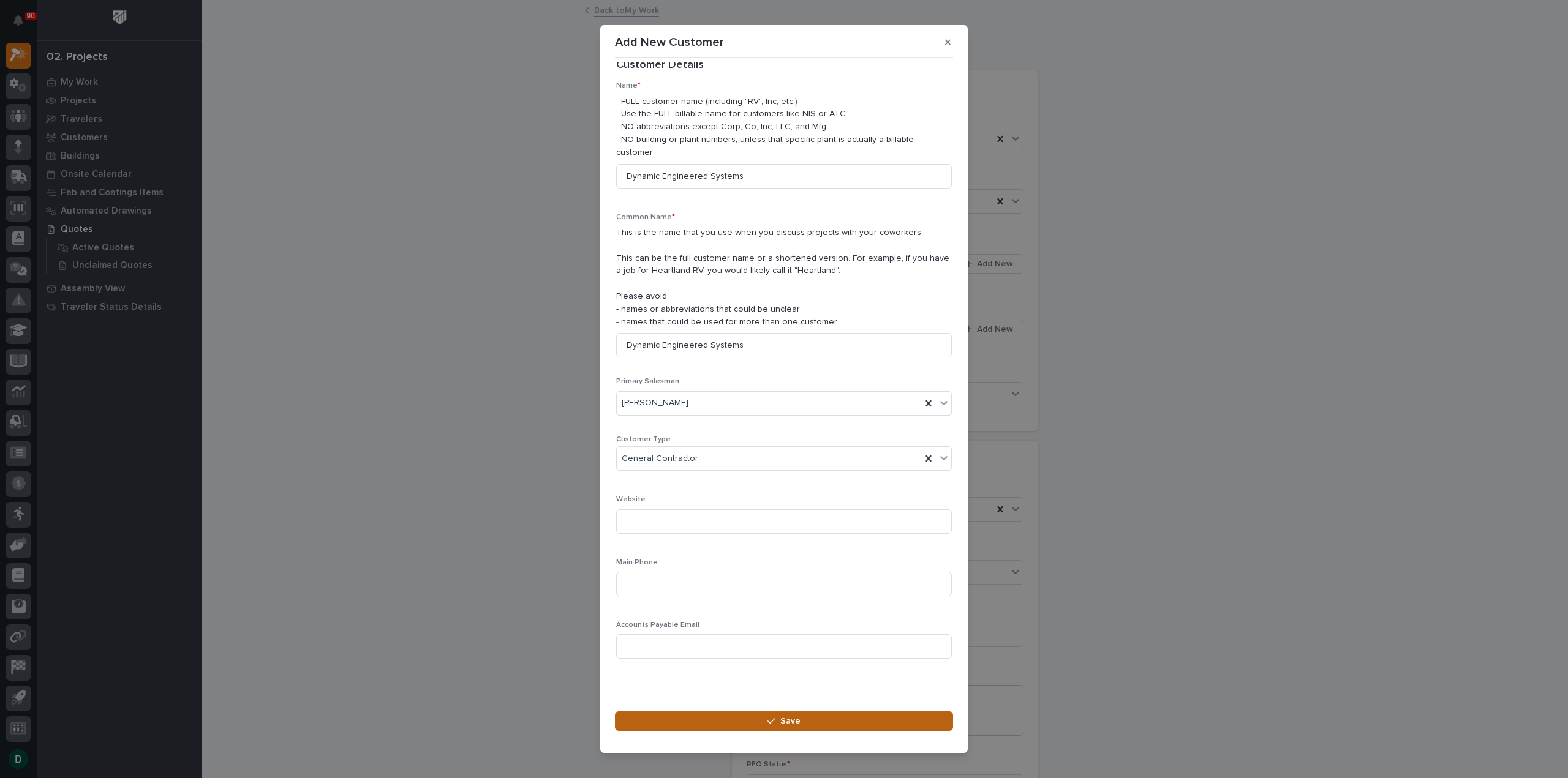
click at [793, 716] on span "Save" at bounding box center [790, 721] width 20 height 11
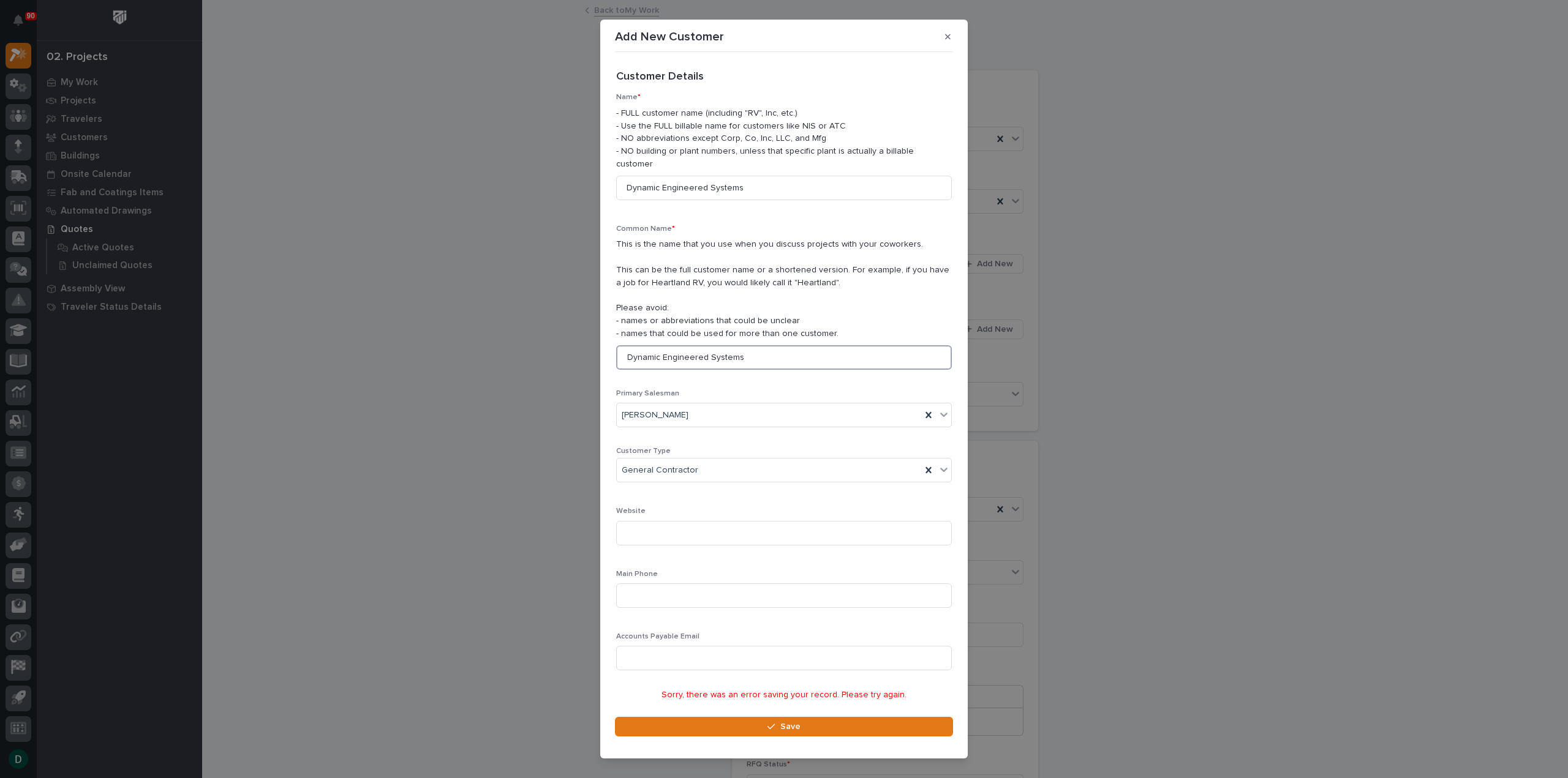
click at [765, 348] on input "Dynamic Engineered Systems" at bounding box center [784, 358] width 335 height 24
click at [778, 461] on div "General Contractor" at bounding box center [769, 470] width 305 height 20
click at [810, 646] on input at bounding box center [784, 658] width 335 height 24
click at [841, 722] on button "Save" at bounding box center [783, 727] width 338 height 19
click at [795, 465] on div "General Contractor" at bounding box center [769, 470] width 305 height 20
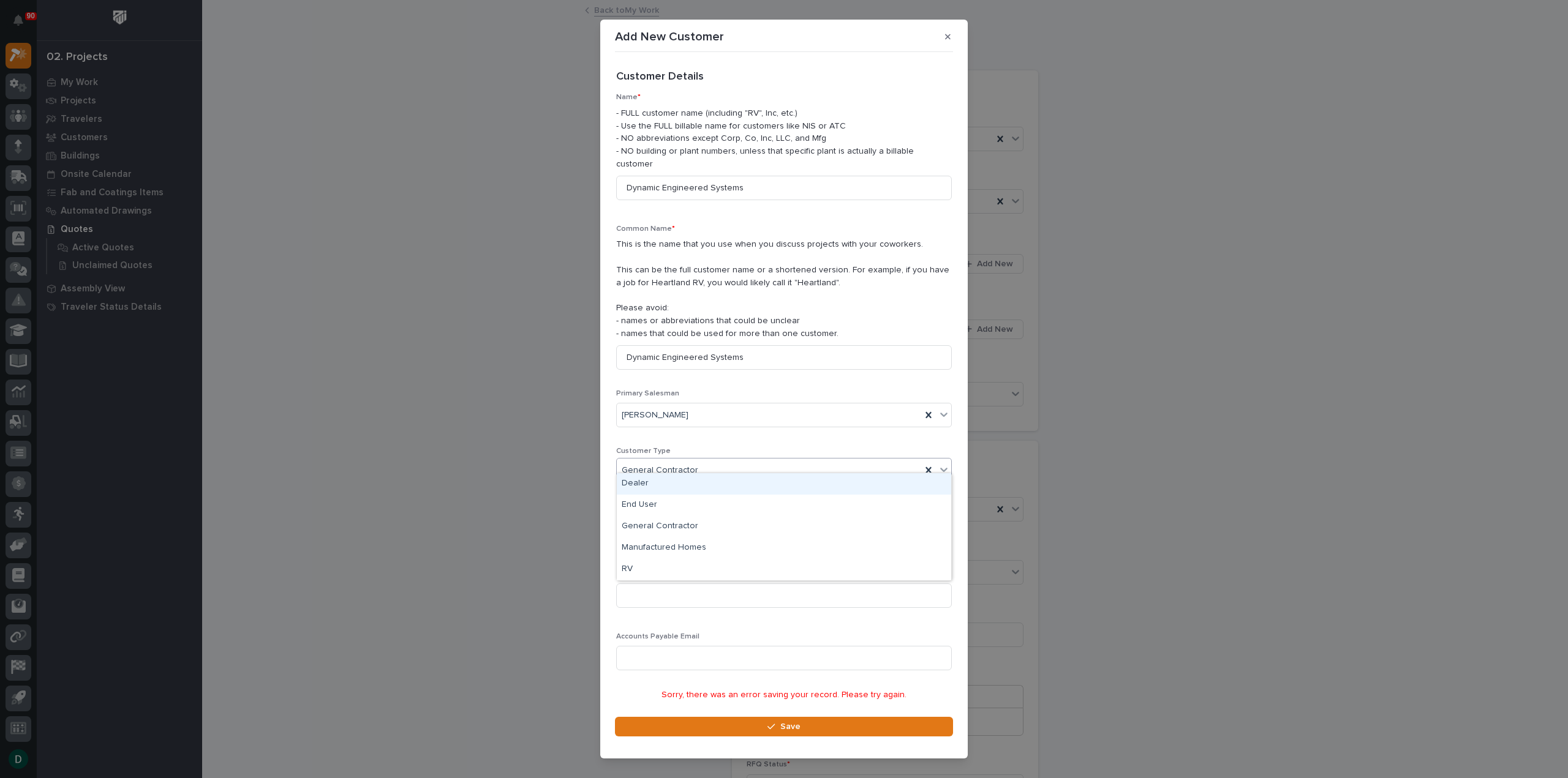
click at [671, 484] on div "Dealer" at bounding box center [784, 484] width 334 height 21
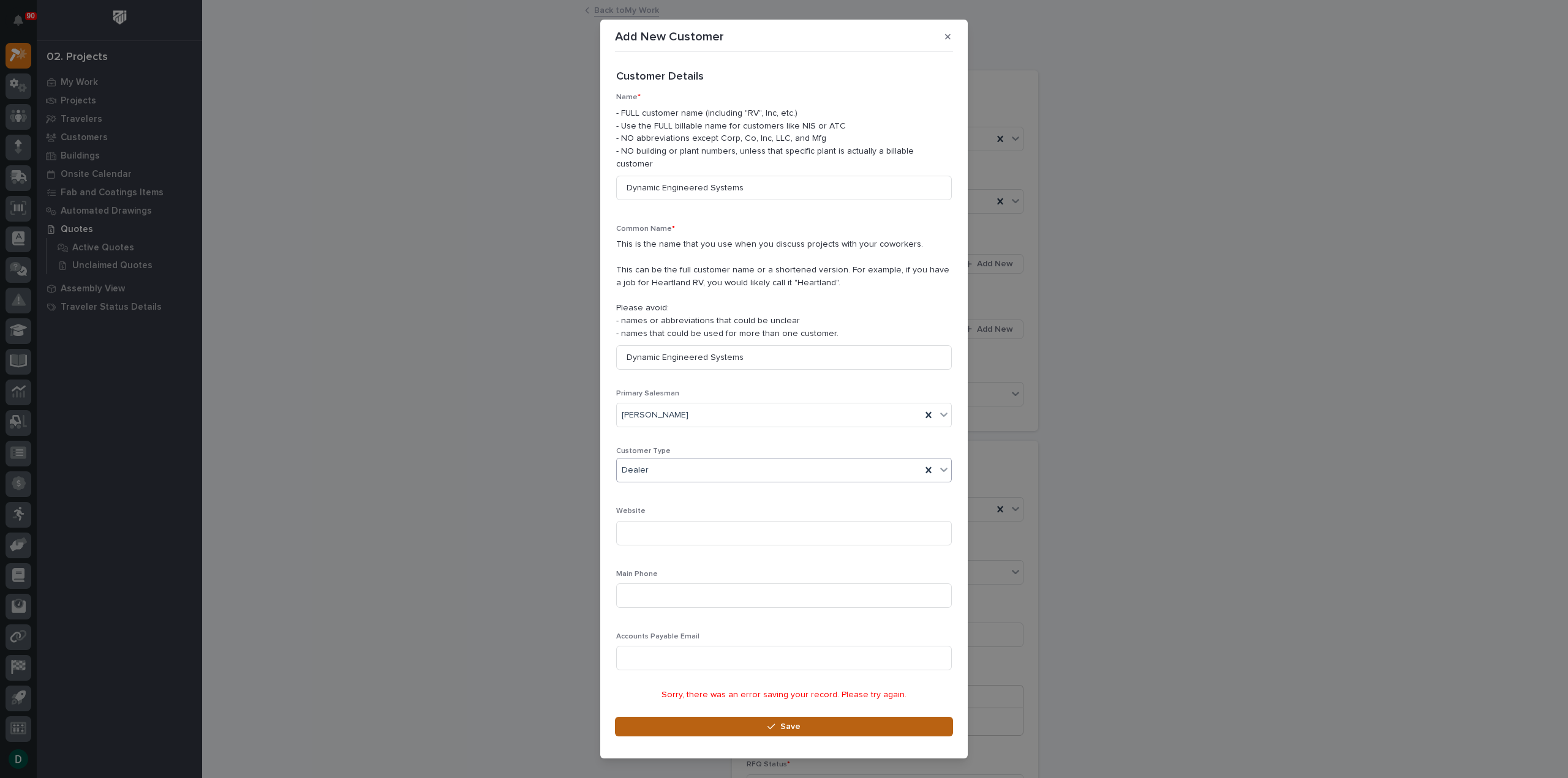
click at [816, 721] on button "Save" at bounding box center [783, 727] width 338 height 19
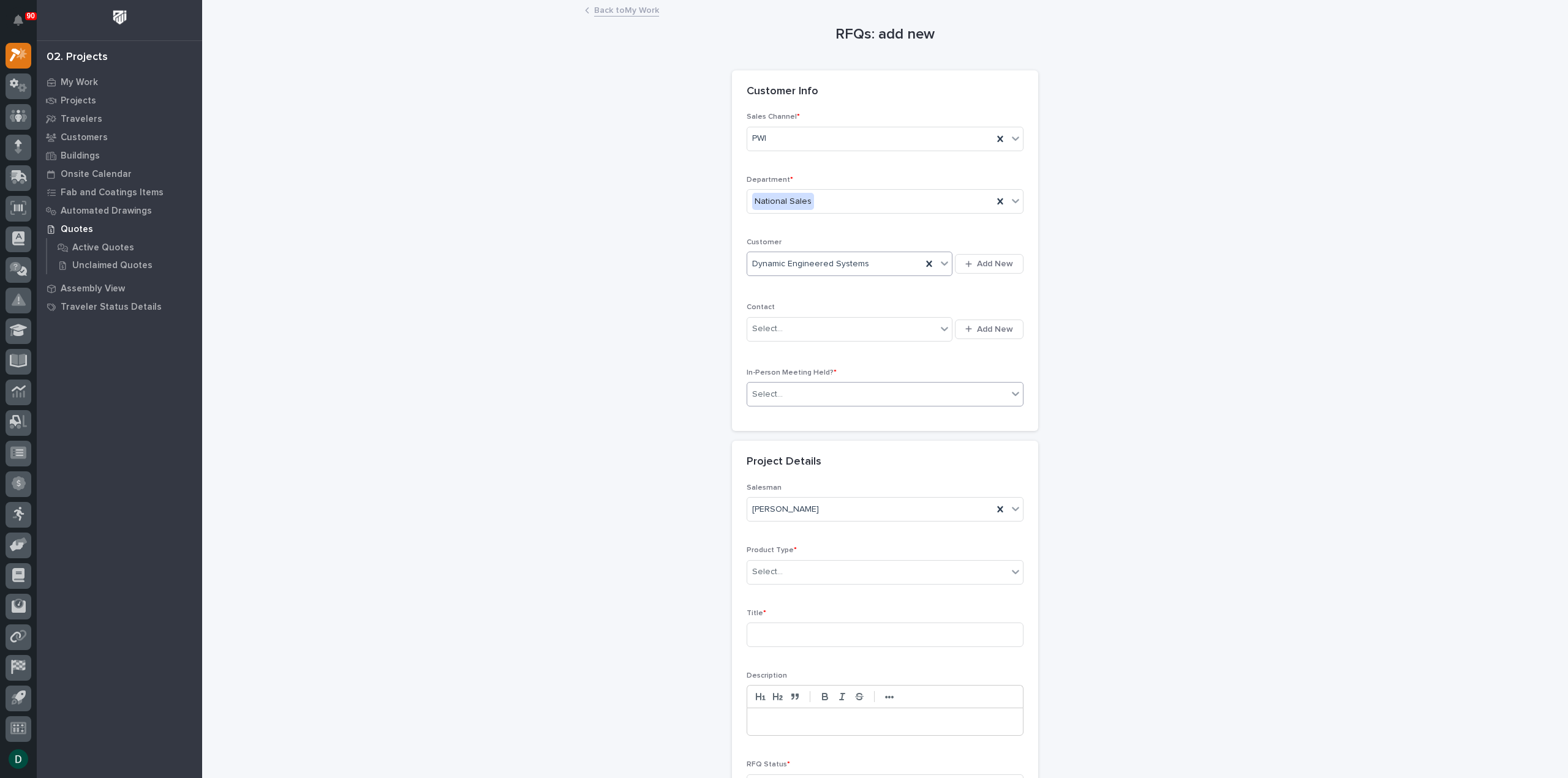
click at [825, 389] on div "Select..." at bounding box center [877, 394] width 260 height 20
click at [793, 438] on div "No" at bounding box center [880, 436] width 275 height 21
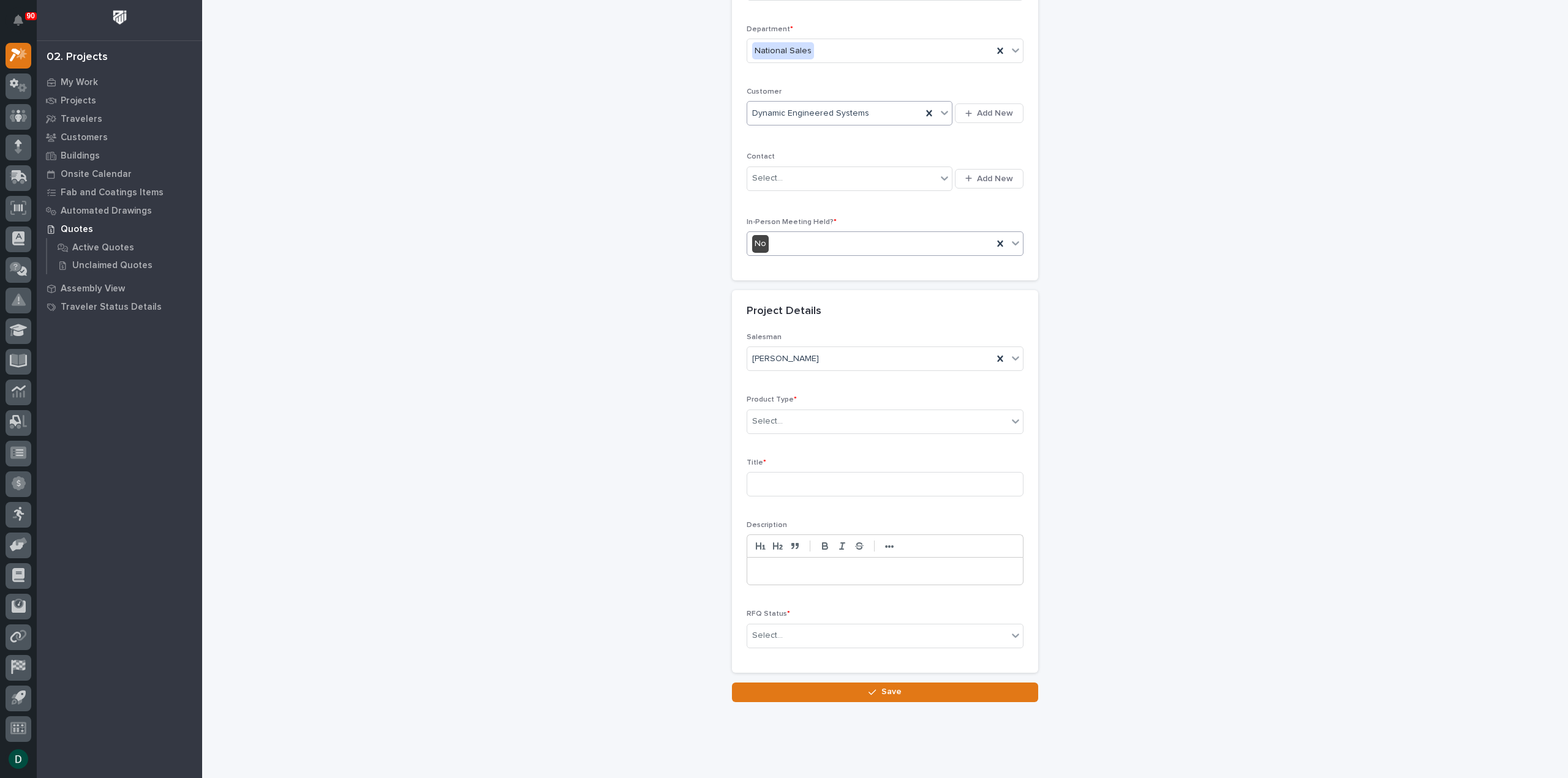
scroll to position [166, 0]
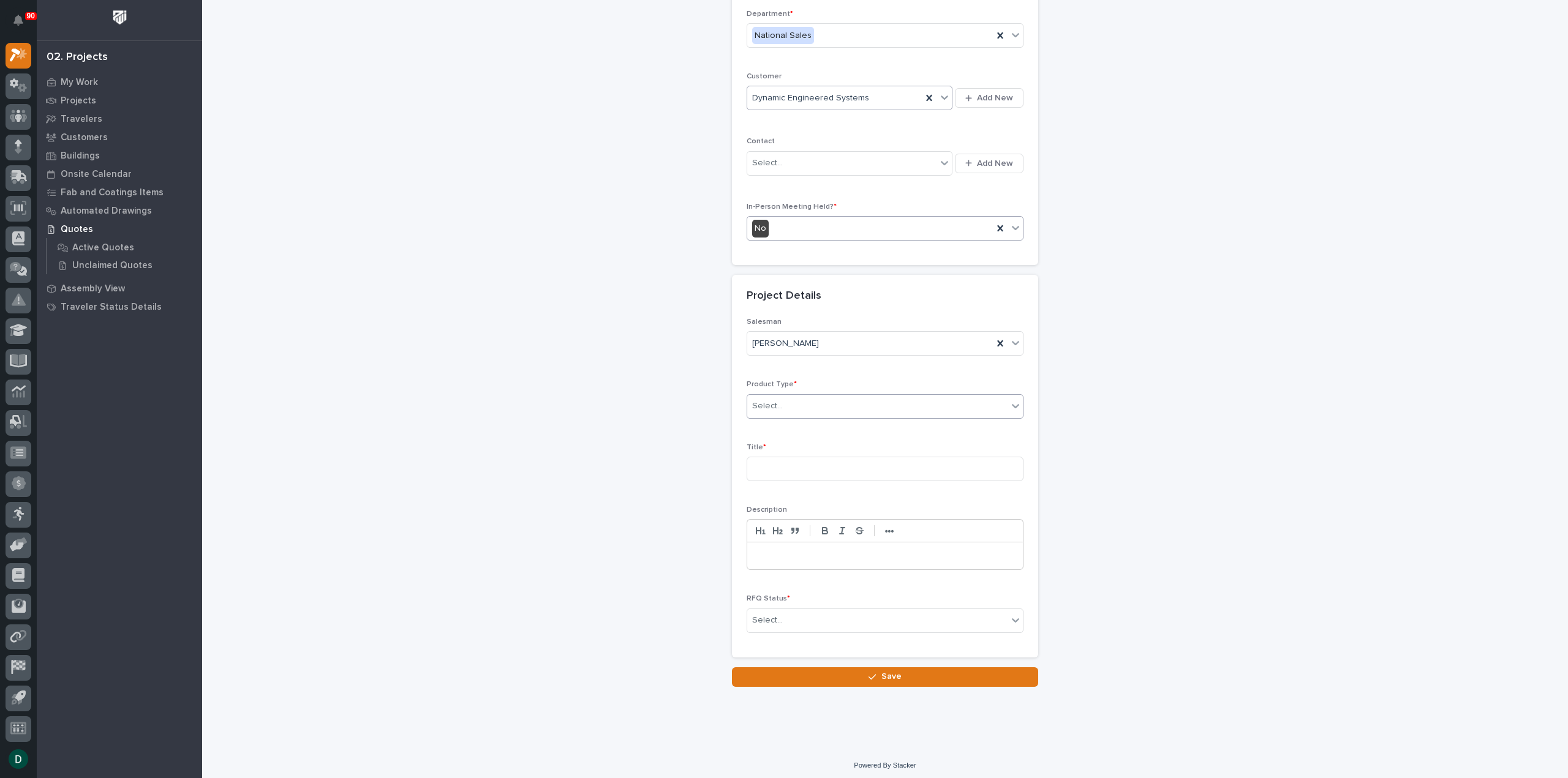
click at [834, 405] on div "Select..." at bounding box center [877, 406] width 260 height 20
click at [836, 540] on div "Mezzanine System" at bounding box center [880, 534] width 275 height 21
click at [836, 466] on input at bounding box center [885, 469] width 277 height 24
type input "Platforms"
click at [815, 546] on div at bounding box center [885, 555] width 275 height 27
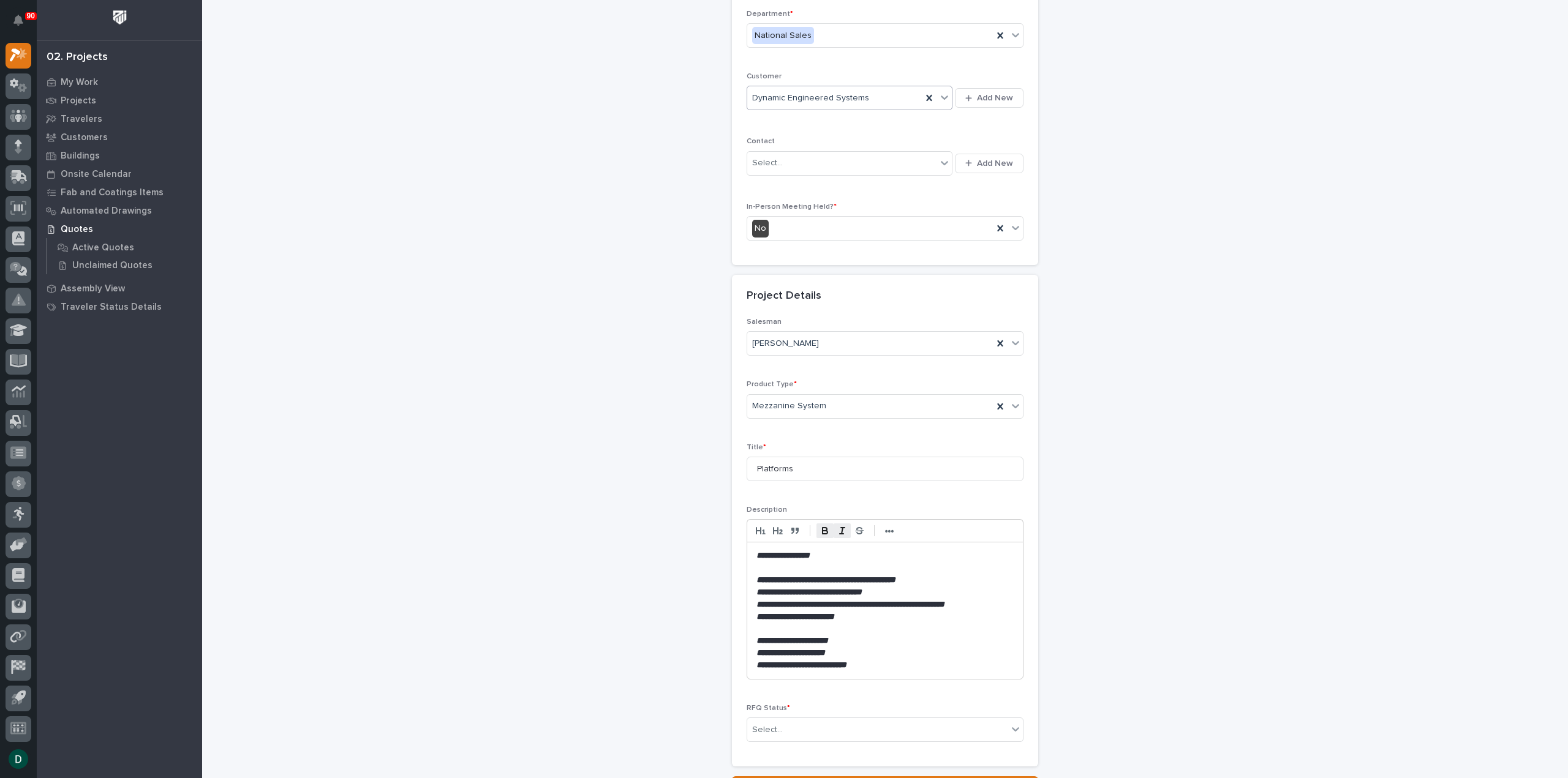
scroll to position [220, 0]
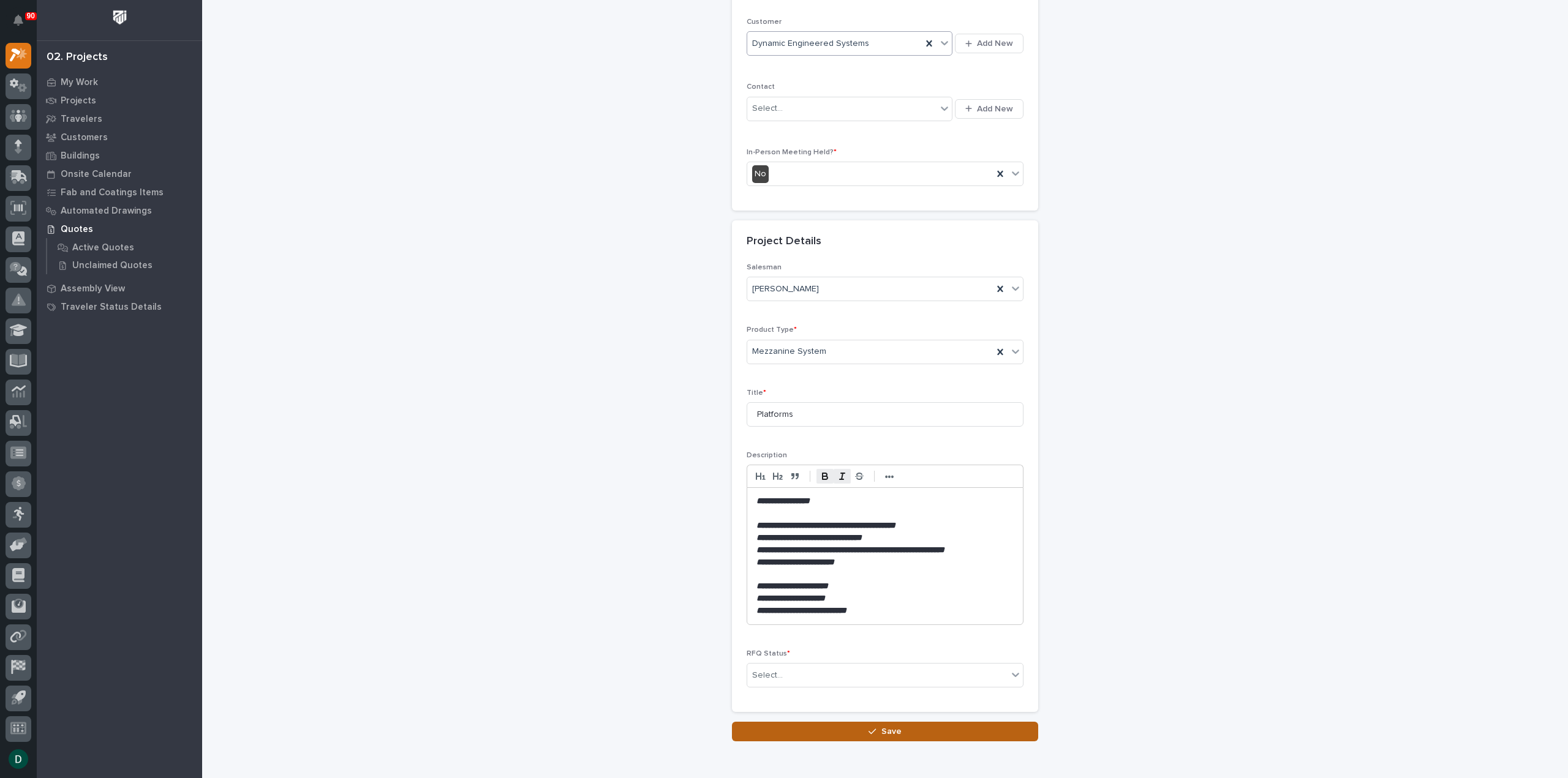
click at [903, 724] on button "Save" at bounding box center [885, 732] width 306 height 19
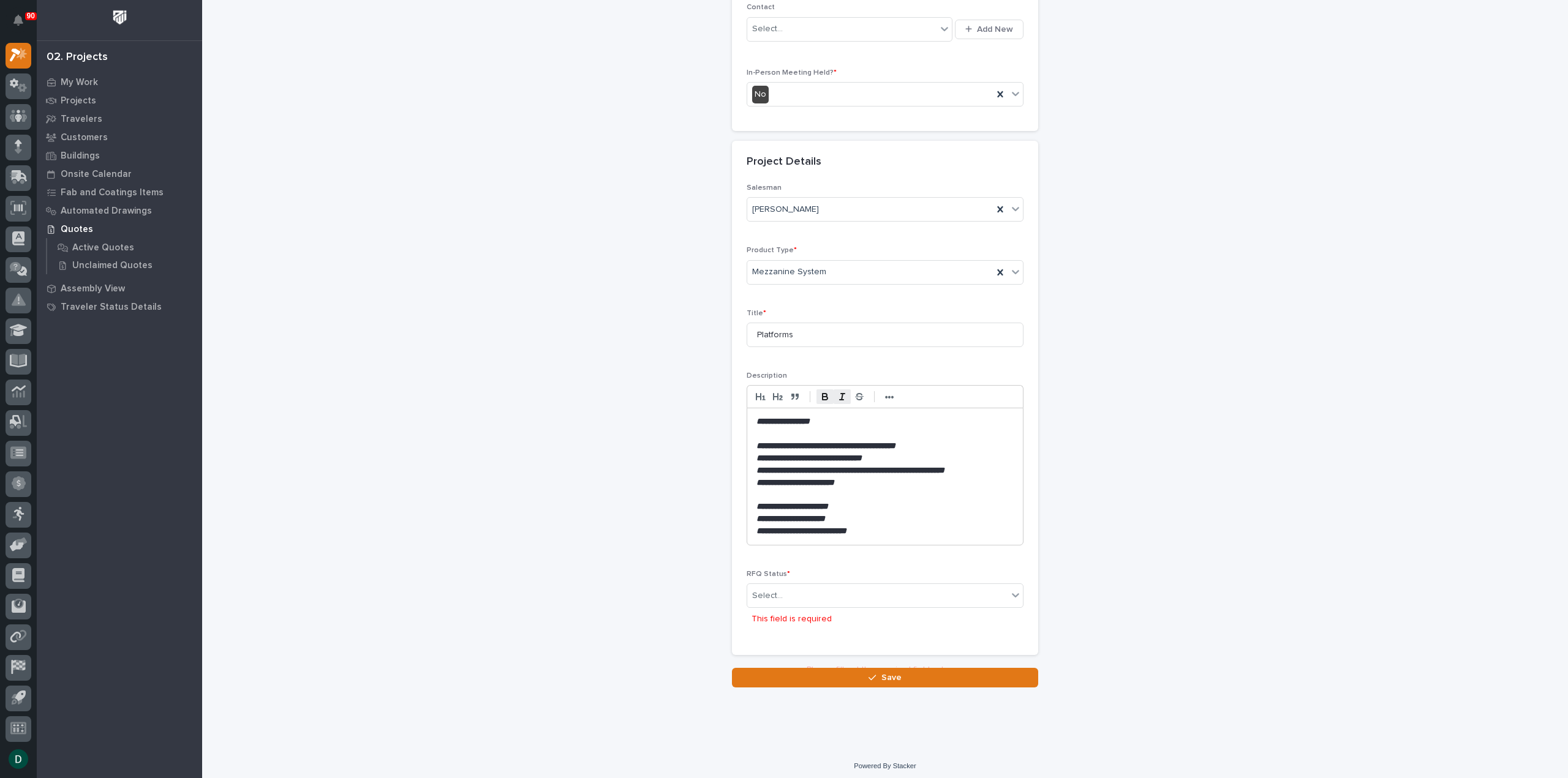
scroll to position [307, 0]
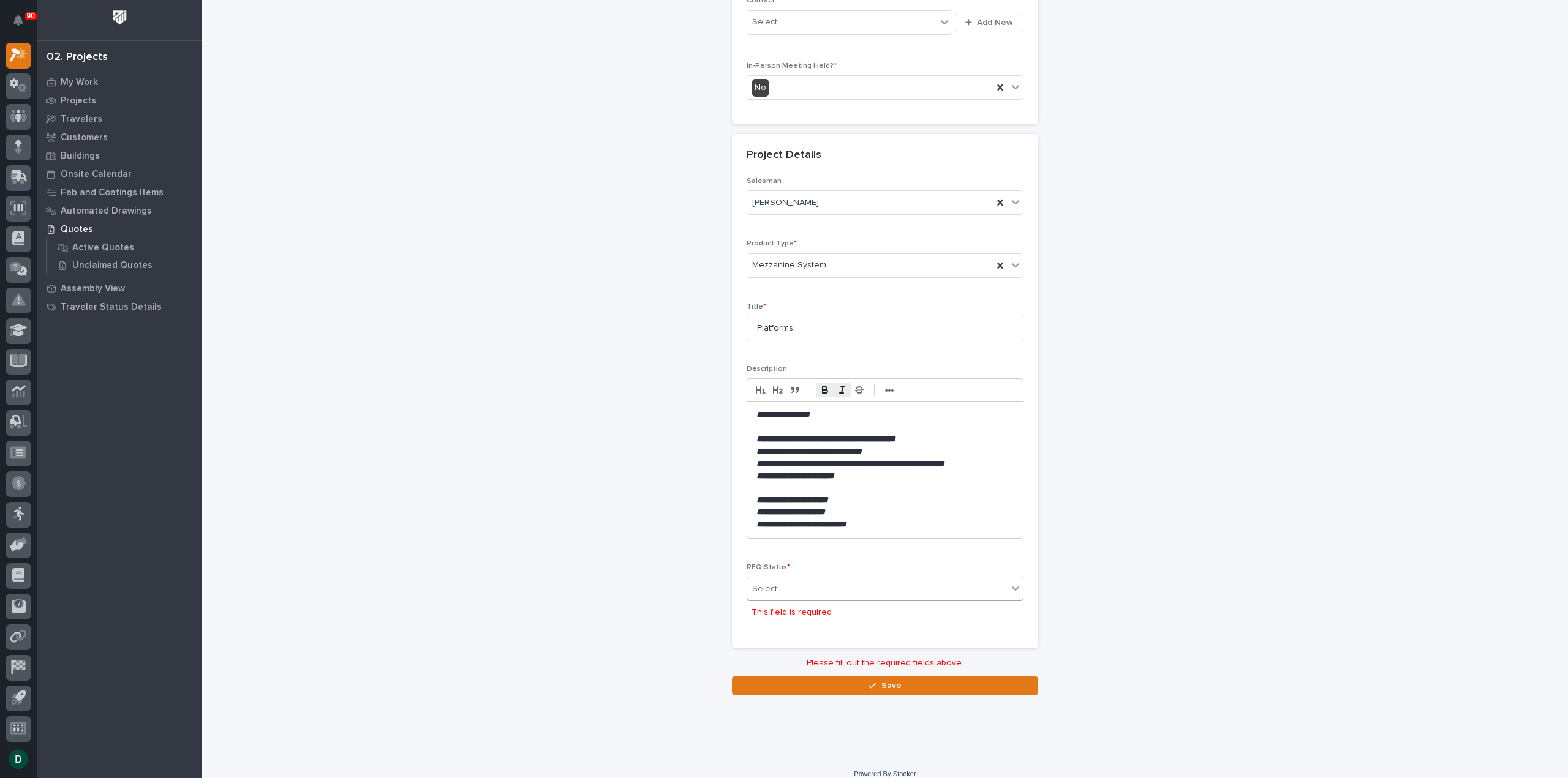
click at [825, 589] on div "Select..." at bounding box center [877, 589] width 260 height 20
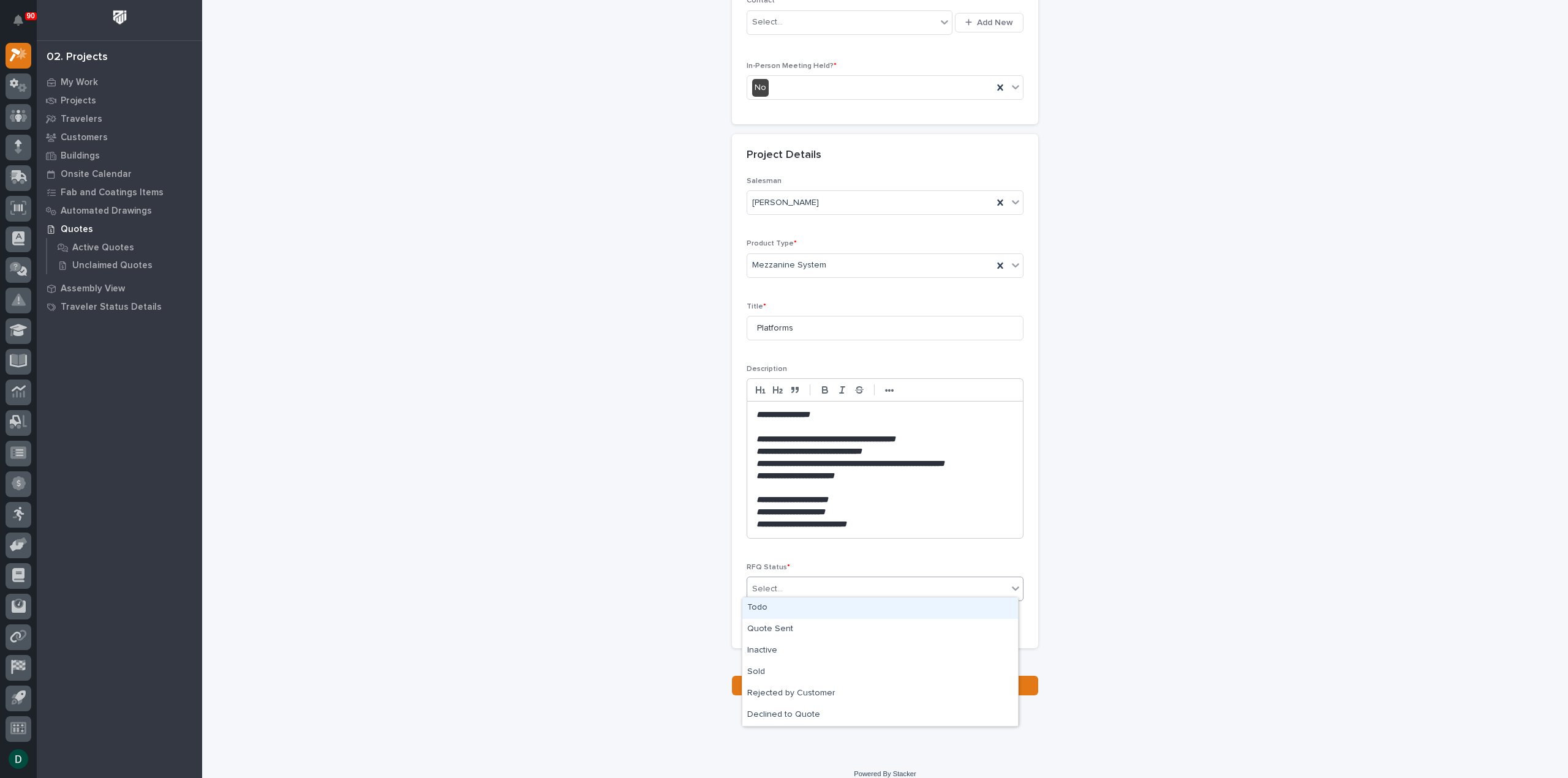
click at [806, 608] on div "Todo" at bounding box center [880, 608] width 275 height 21
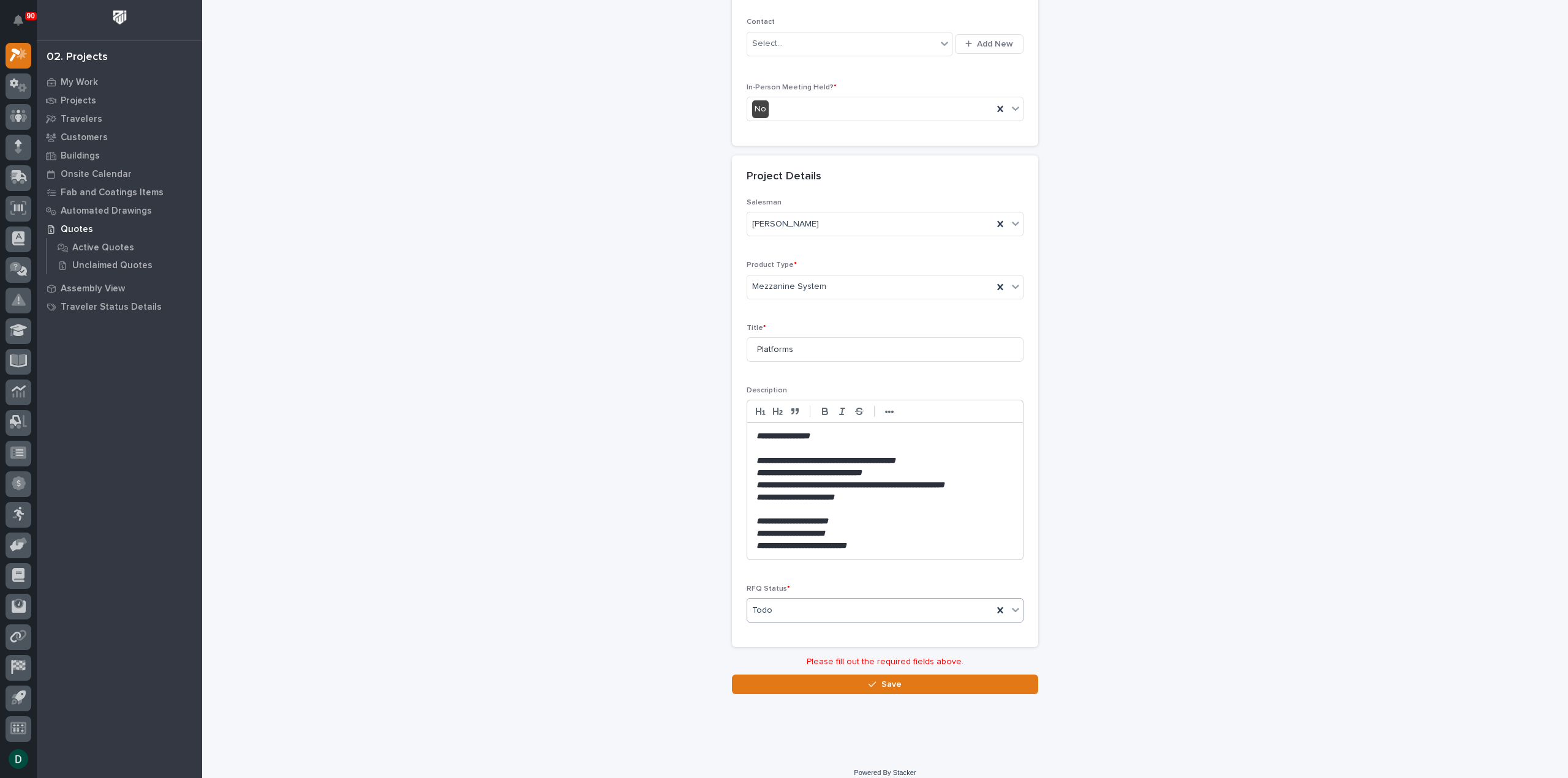
scroll to position [275, 0]
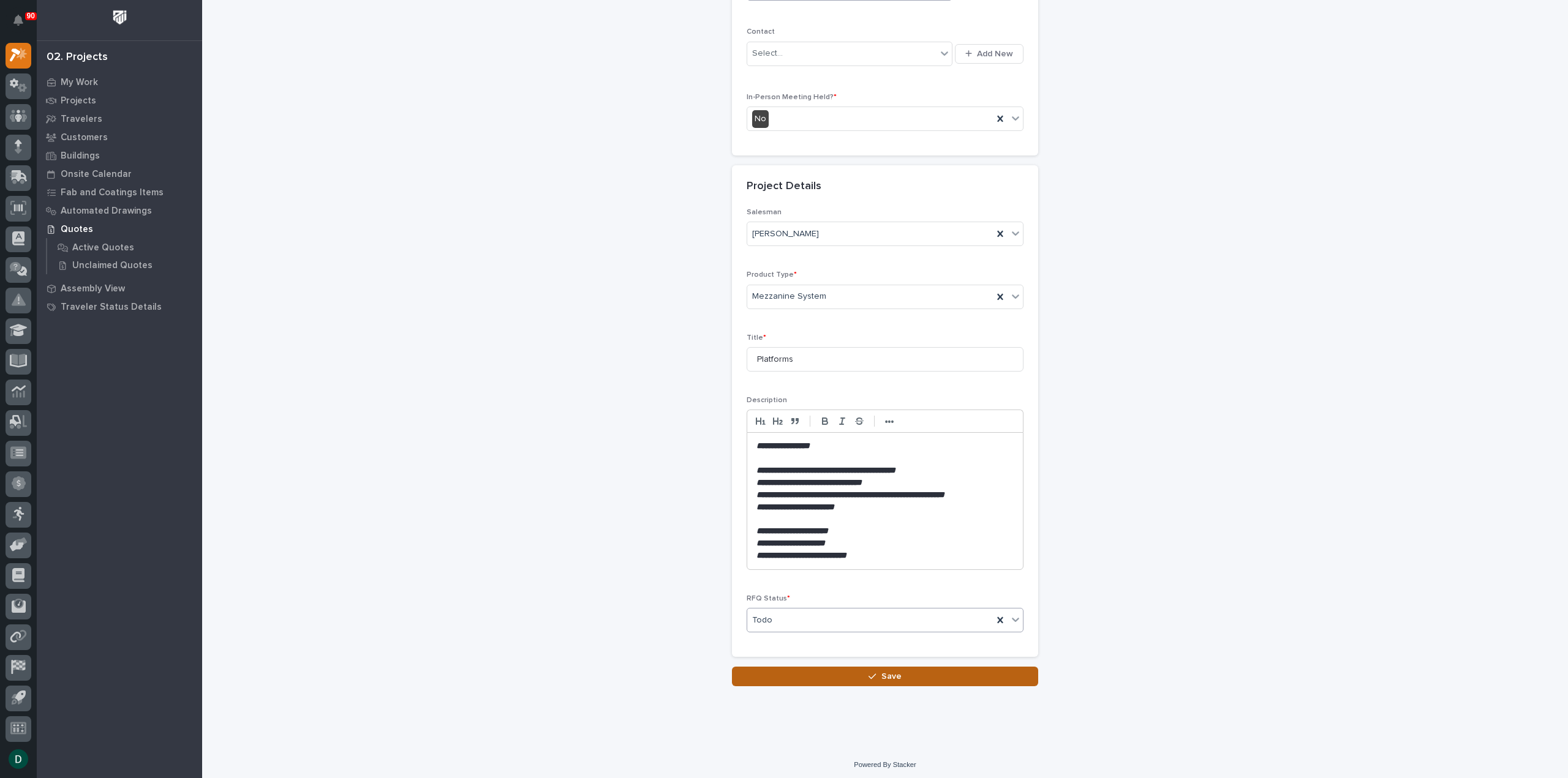
click at [934, 677] on button "Save" at bounding box center [885, 677] width 306 height 19
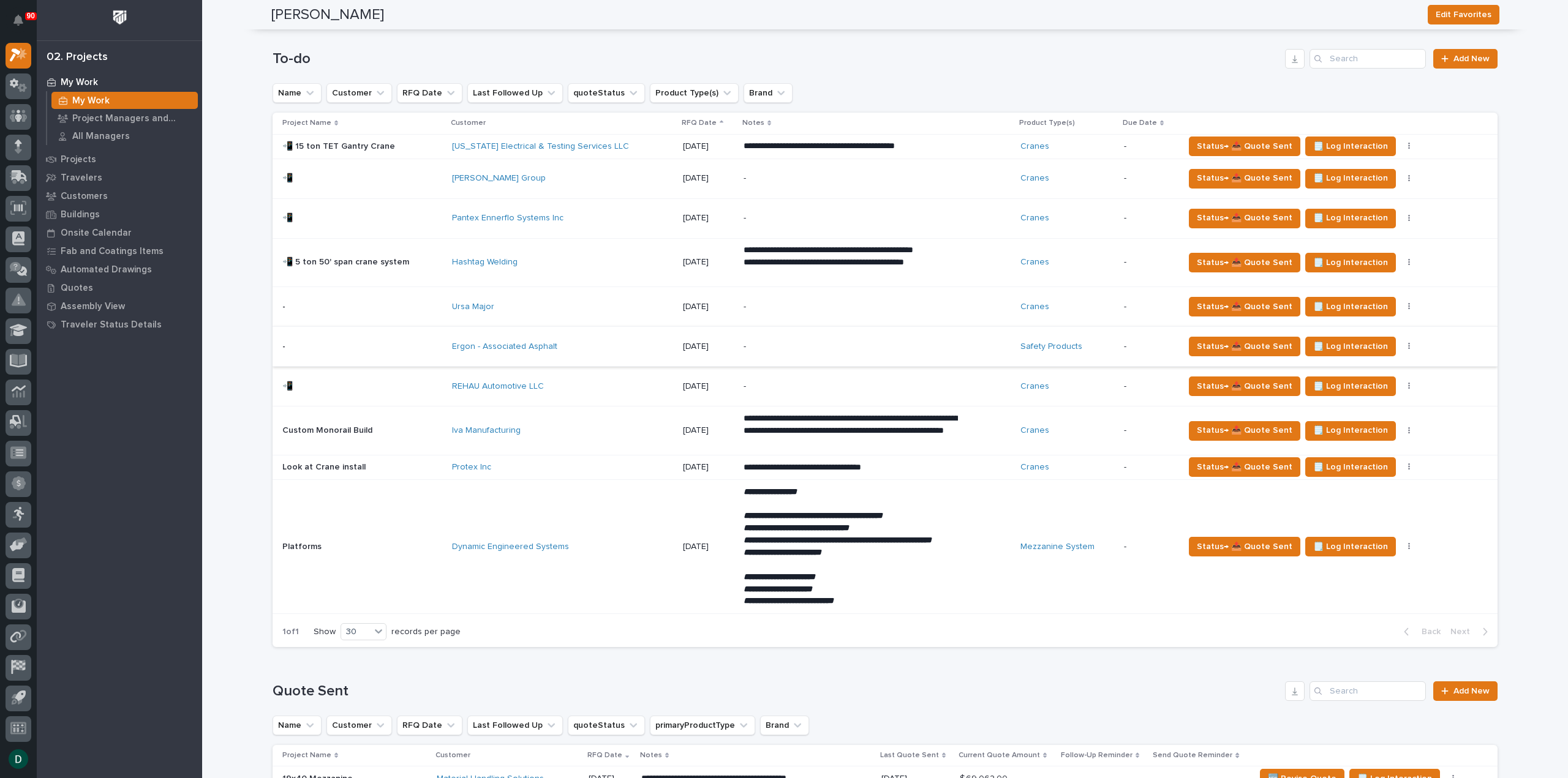
scroll to position [1041, 0]
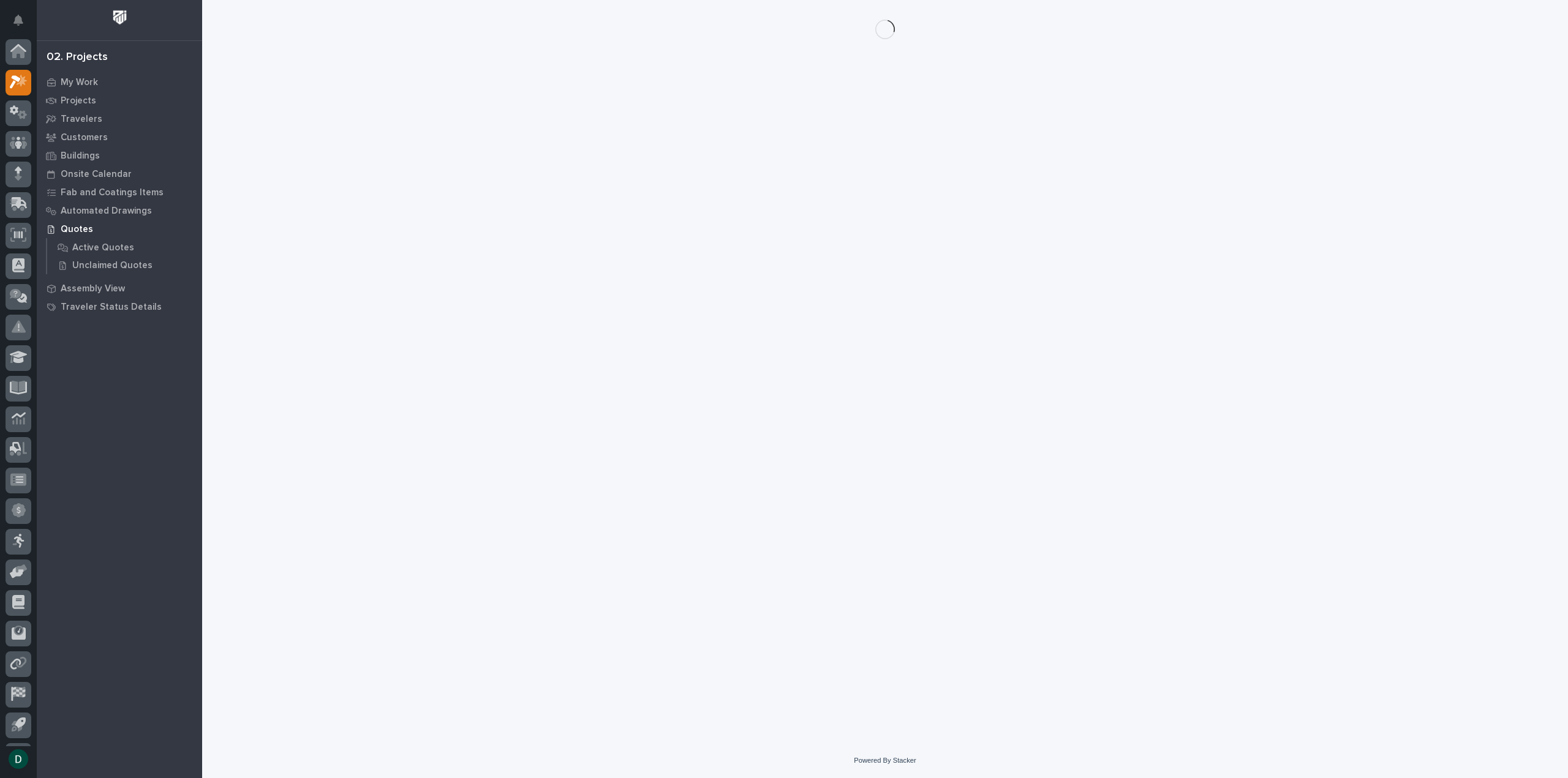
scroll to position [27, 0]
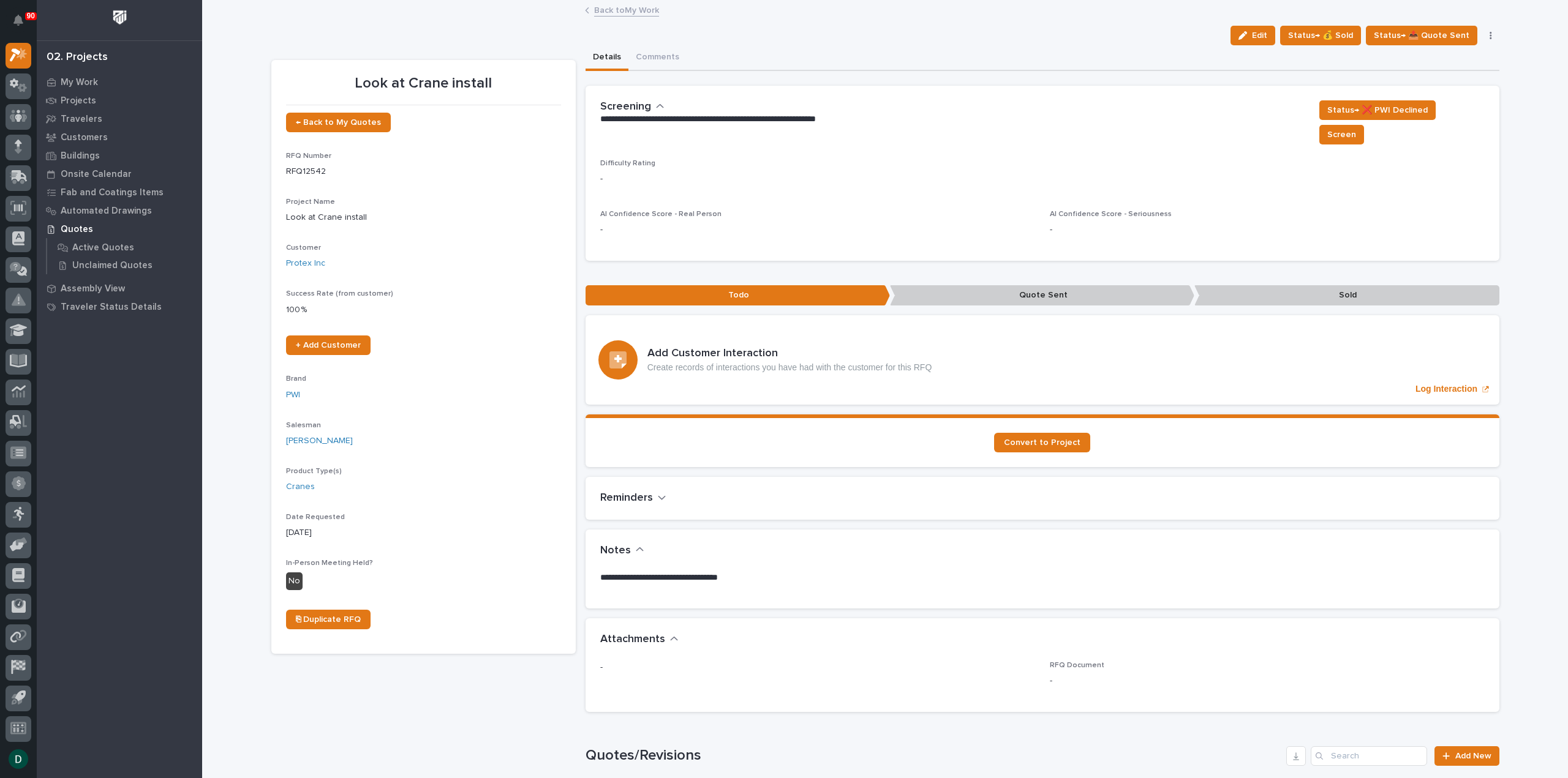
click at [366, 212] on p "Look at Crane install" at bounding box center [424, 218] width 275 height 13
click at [396, 259] on div "Protex Inc" at bounding box center [424, 264] width 275 height 13
click at [430, 297] on p "Success Rate (from customer)" at bounding box center [424, 294] width 275 height 9
